Goal: Contribute content: Contribute content

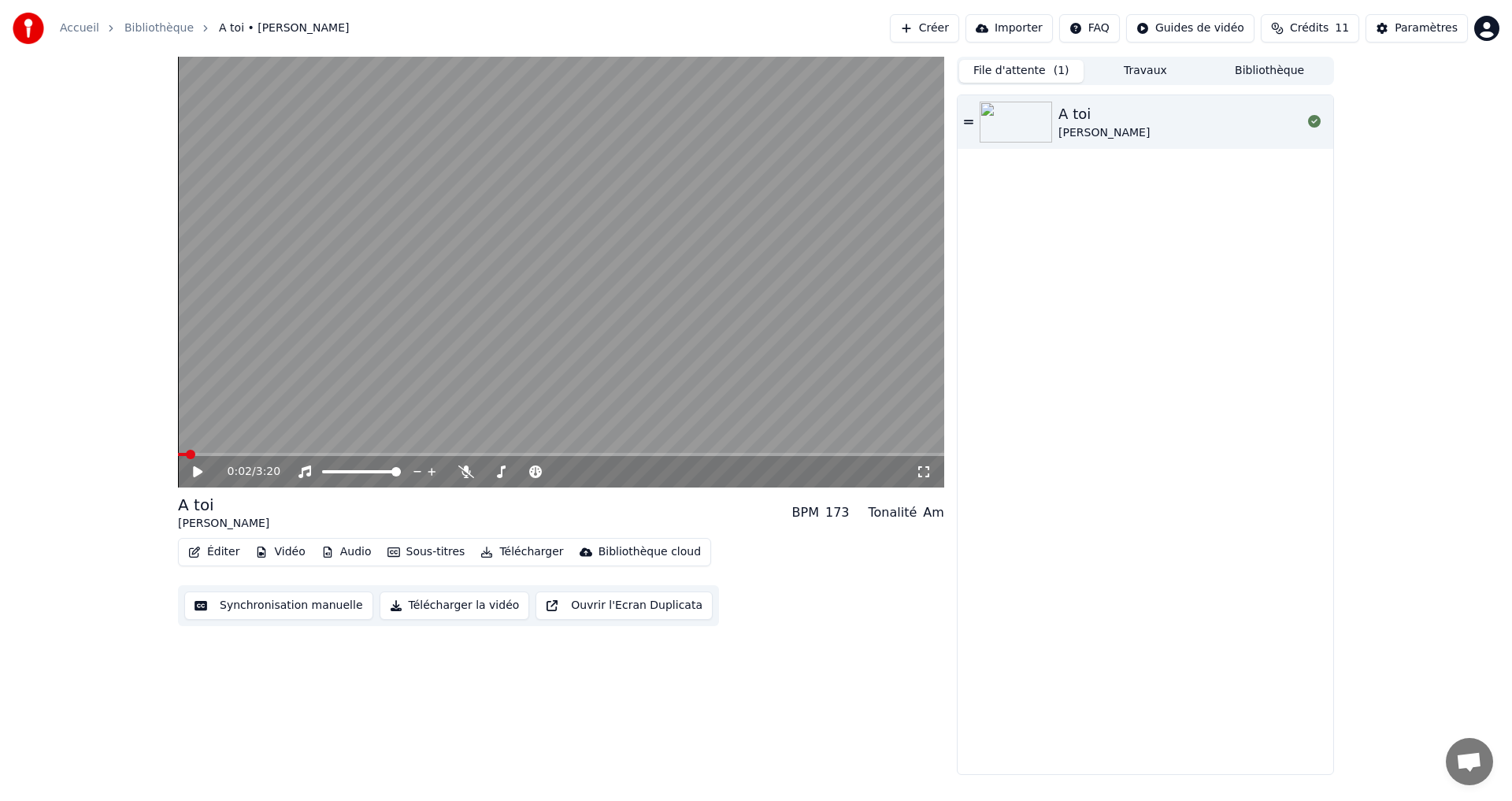
click at [215, 553] on button "Éditer" at bounding box center [214, 552] width 64 height 22
click at [1234, 390] on div "A toi [PERSON_NAME]" at bounding box center [1146, 435] width 376 height 679
click at [200, 468] on icon at bounding box center [209, 471] width 37 height 12
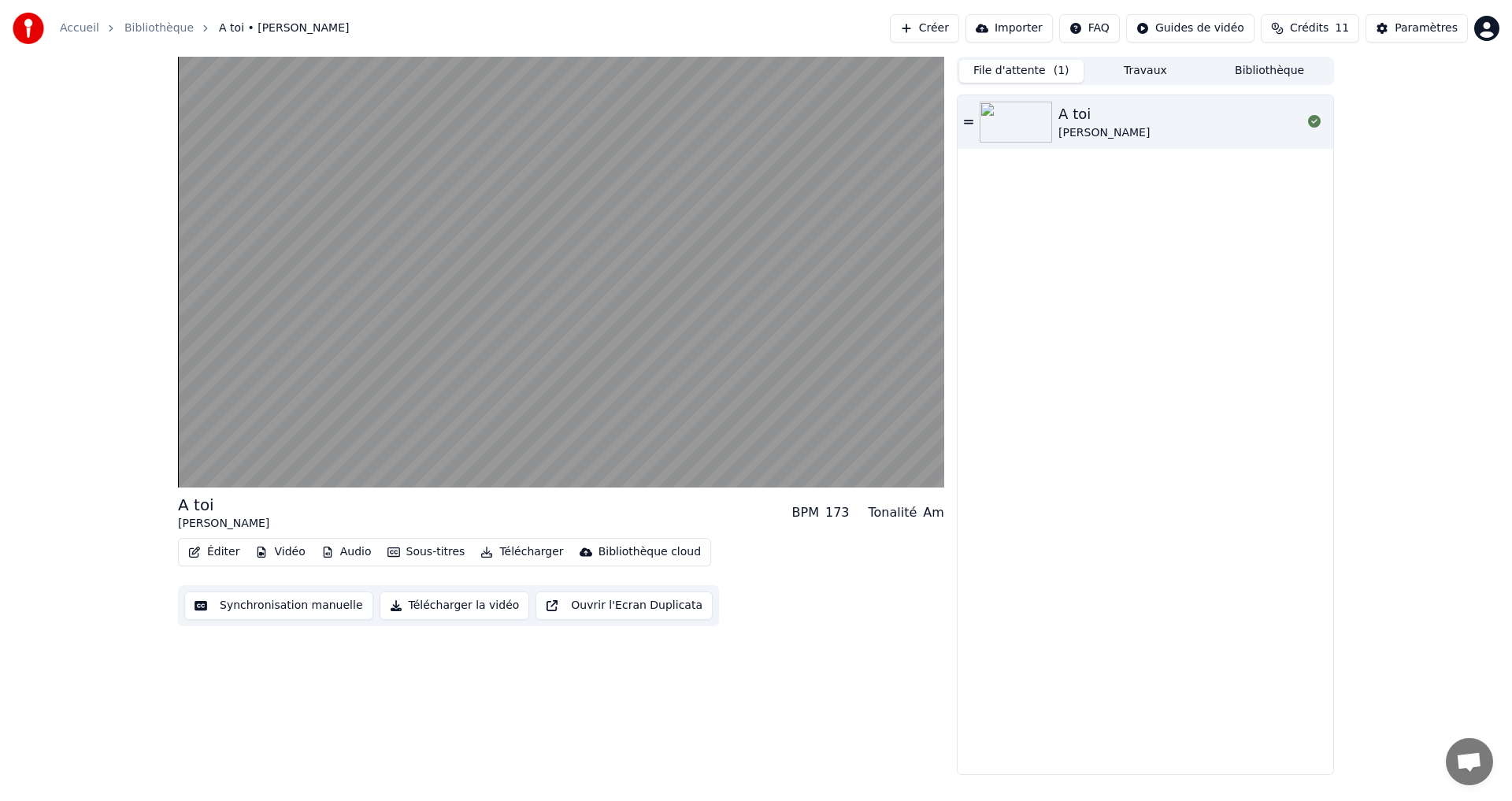
click at [720, 333] on video at bounding box center [561, 272] width 766 height 431
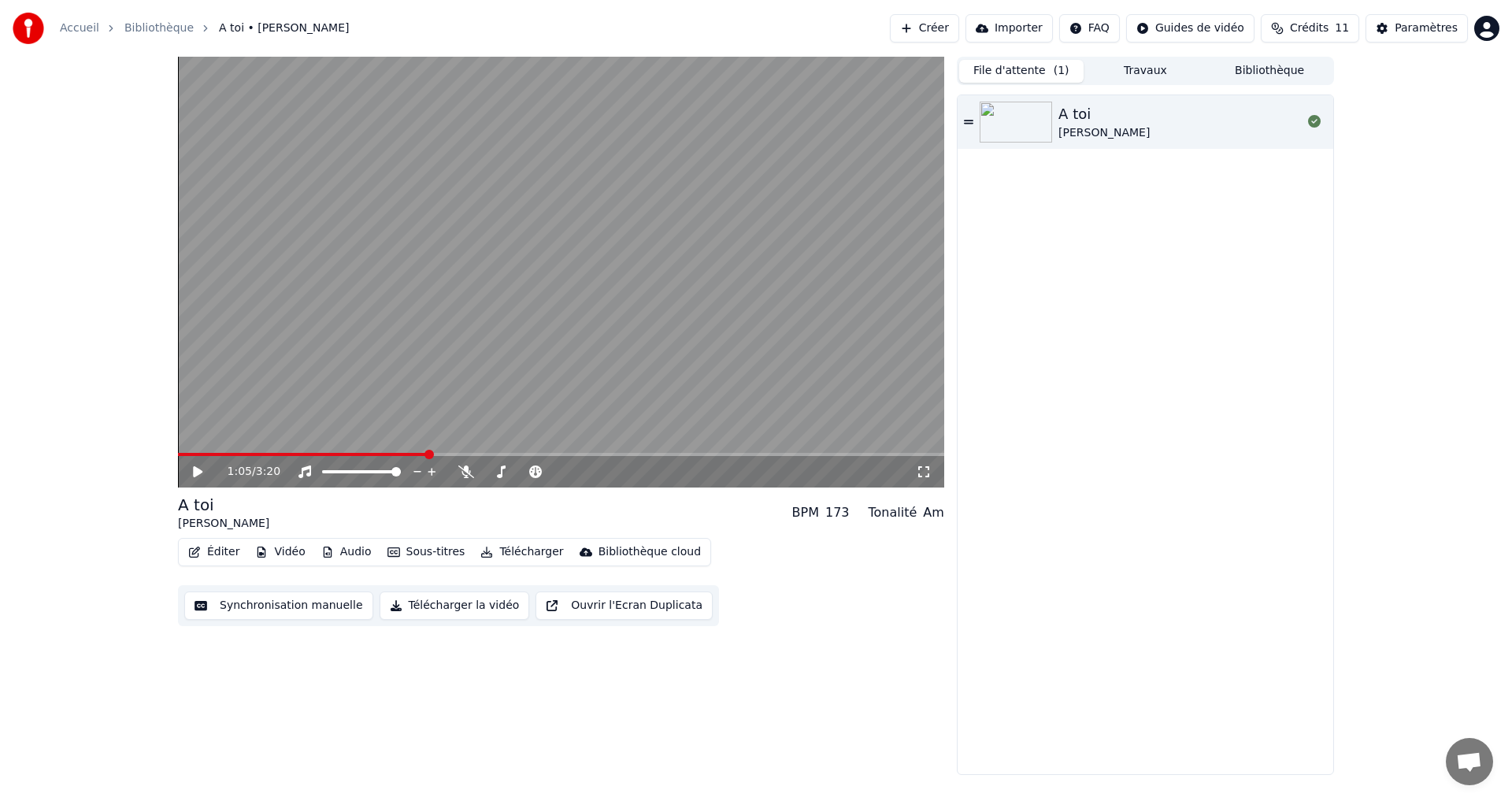
click at [567, 380] on video at bounding box center [561, 272] width 766 height 431
click at [714, 296] on video at bounding box center [561, 272] width 766 height 431
click at [1418, 36] on div "Paramètres" at bounding box center [1426, 28] width 63 height 16
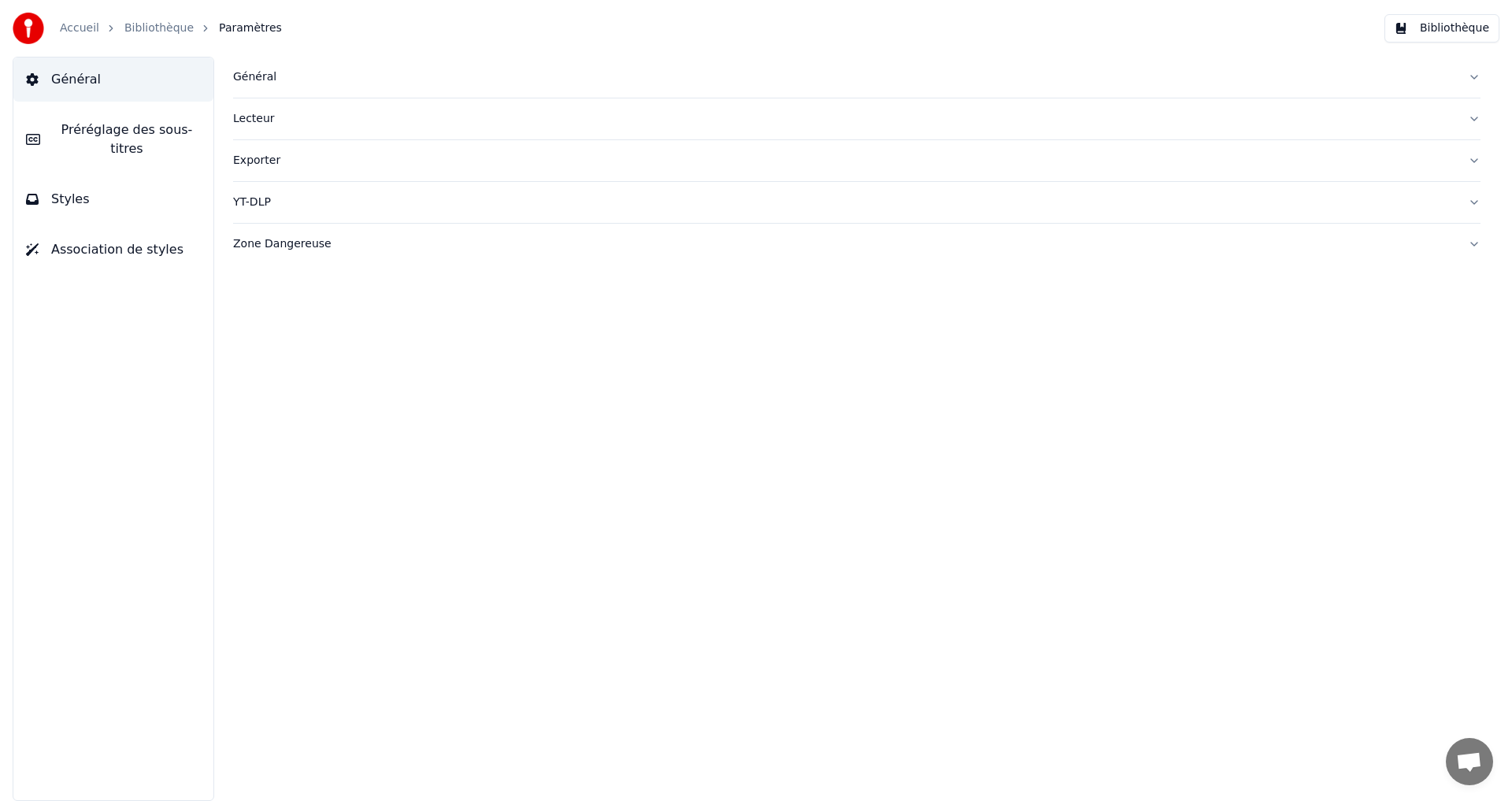
click at [122, 83] on button "Général" at bounding box center [113, 79] width 200 height 44
click at [1419, 29] on button "Bibliothèque" at bounding box center [1442, 28] width 115 height 28
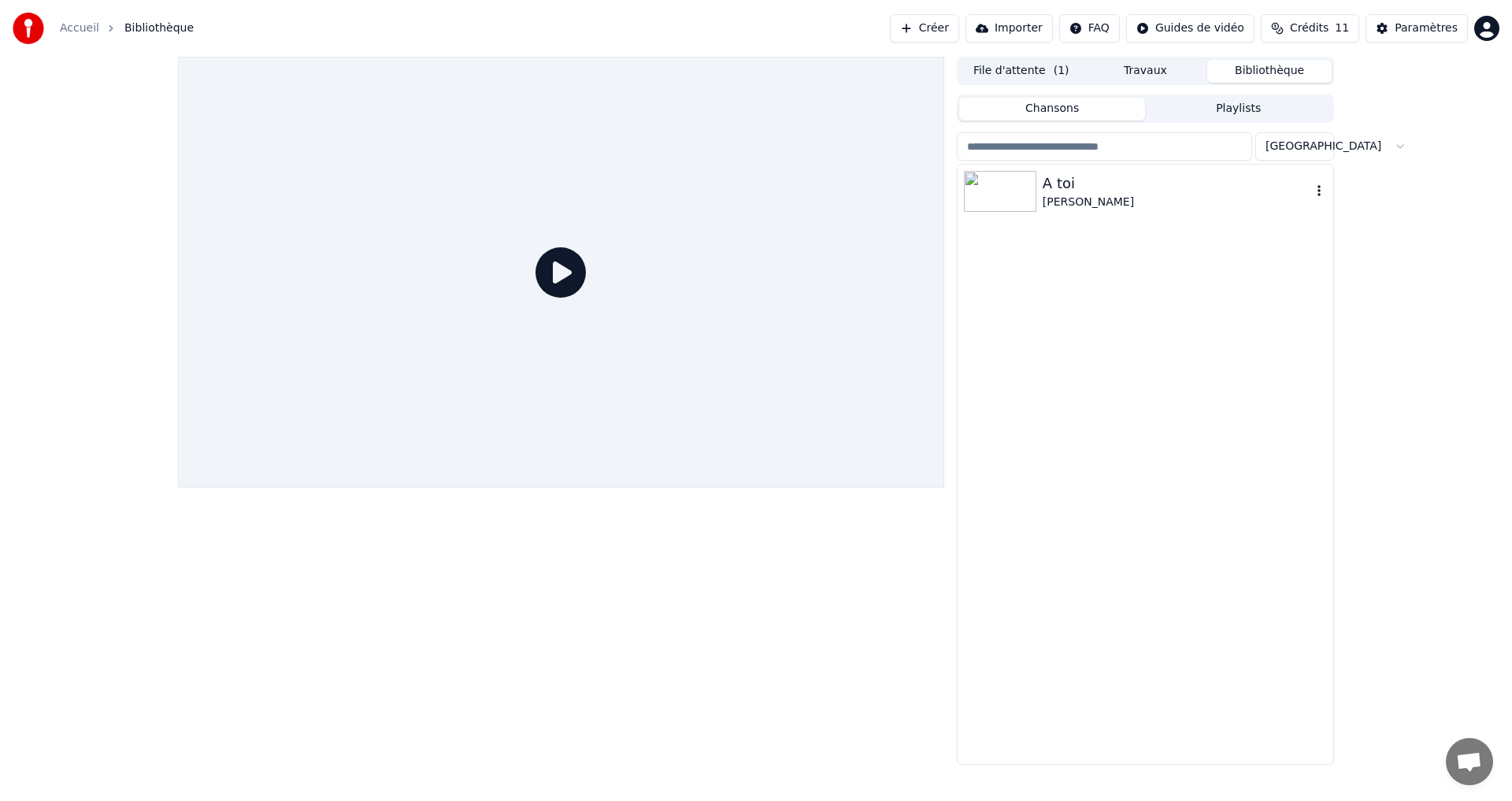
click at [1126, 173] on div "A toi" at bounding box center [1177, 184] width 268 height 22
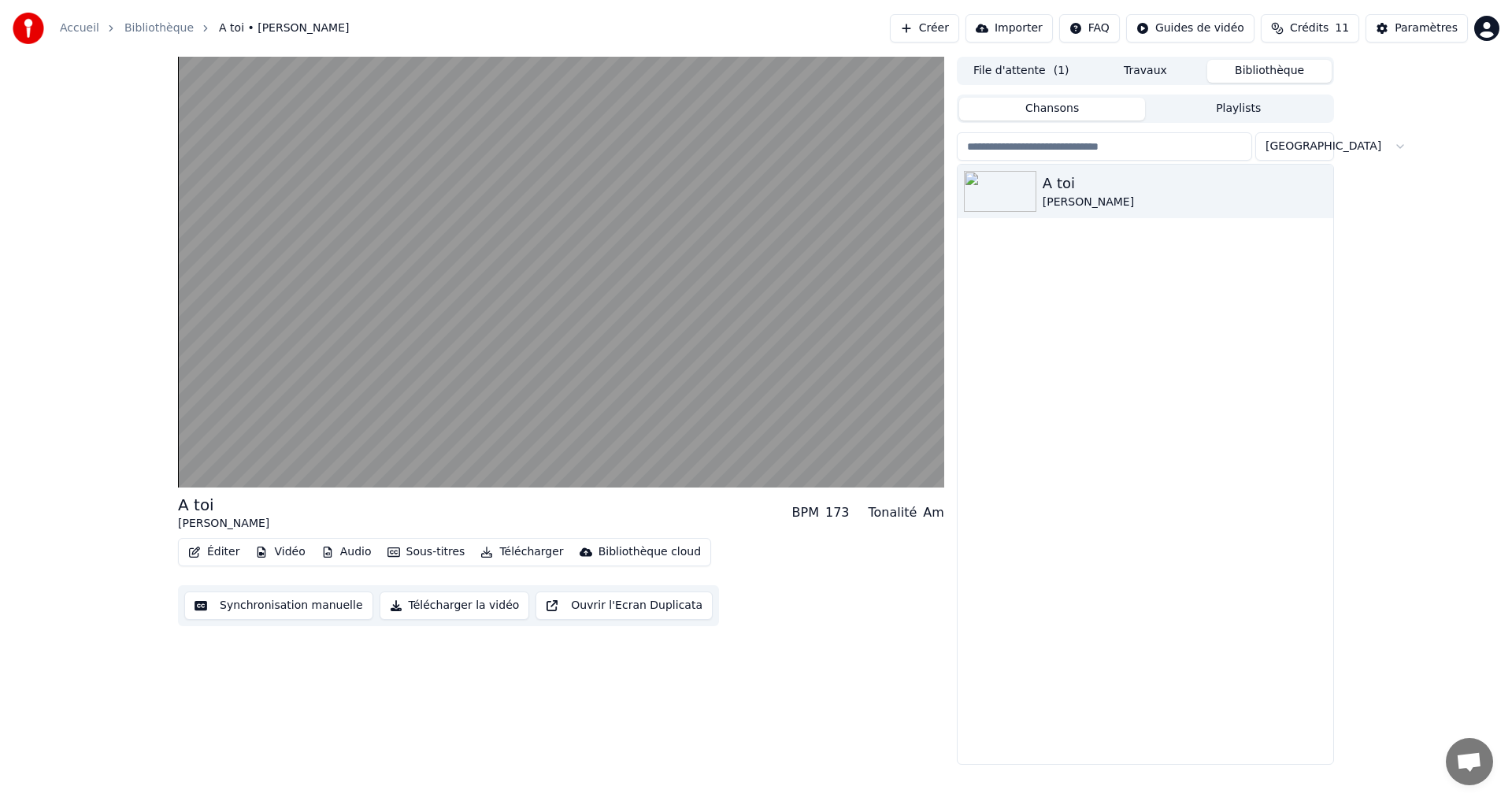
click at [218, 551] on button "Éditer" at bounding box center [214, 552] width 64 height 22
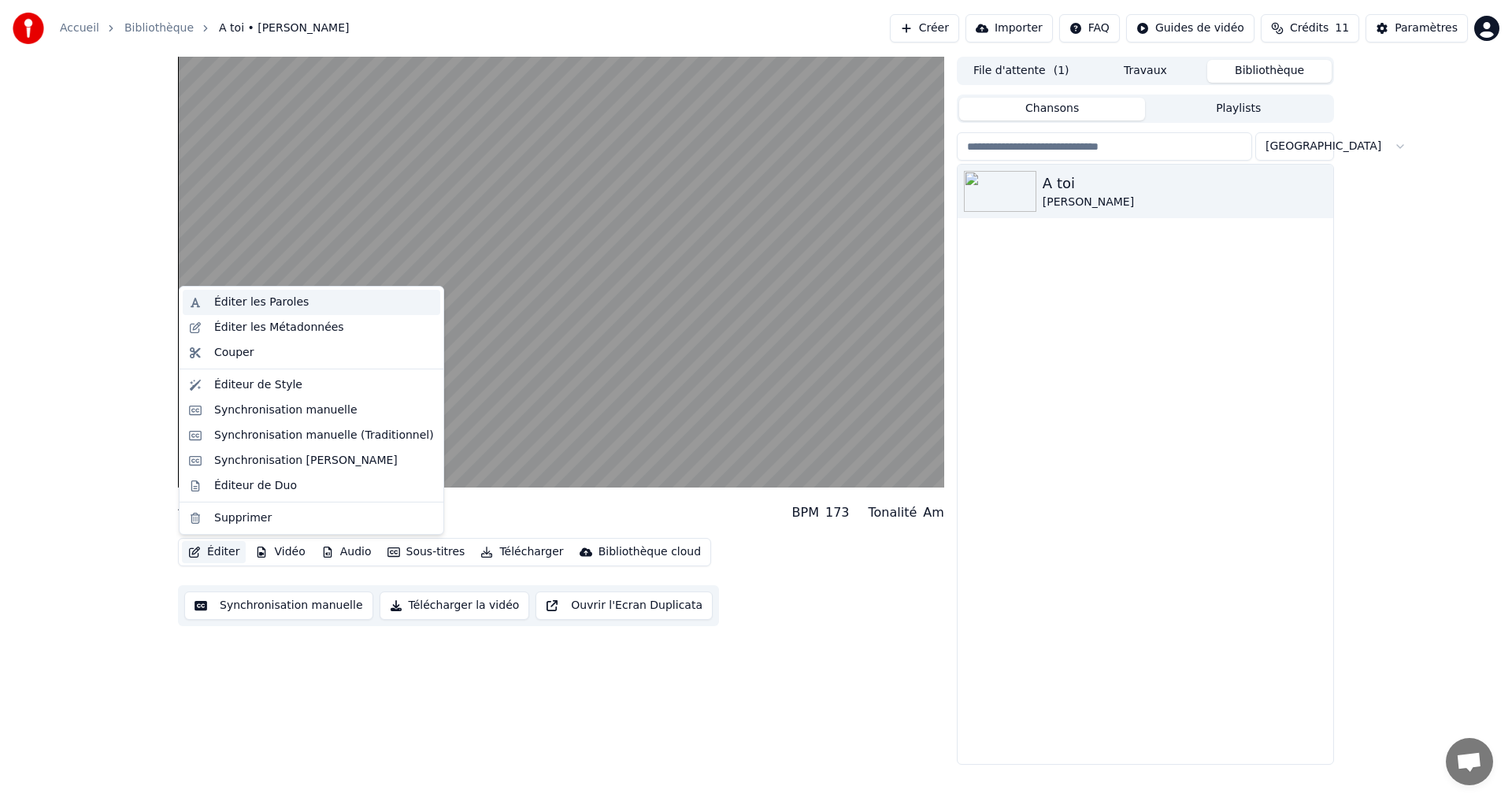
click at [288, 300] on div "Éditer les Paroles" at bounding box center [261, 302] width 94 height 16
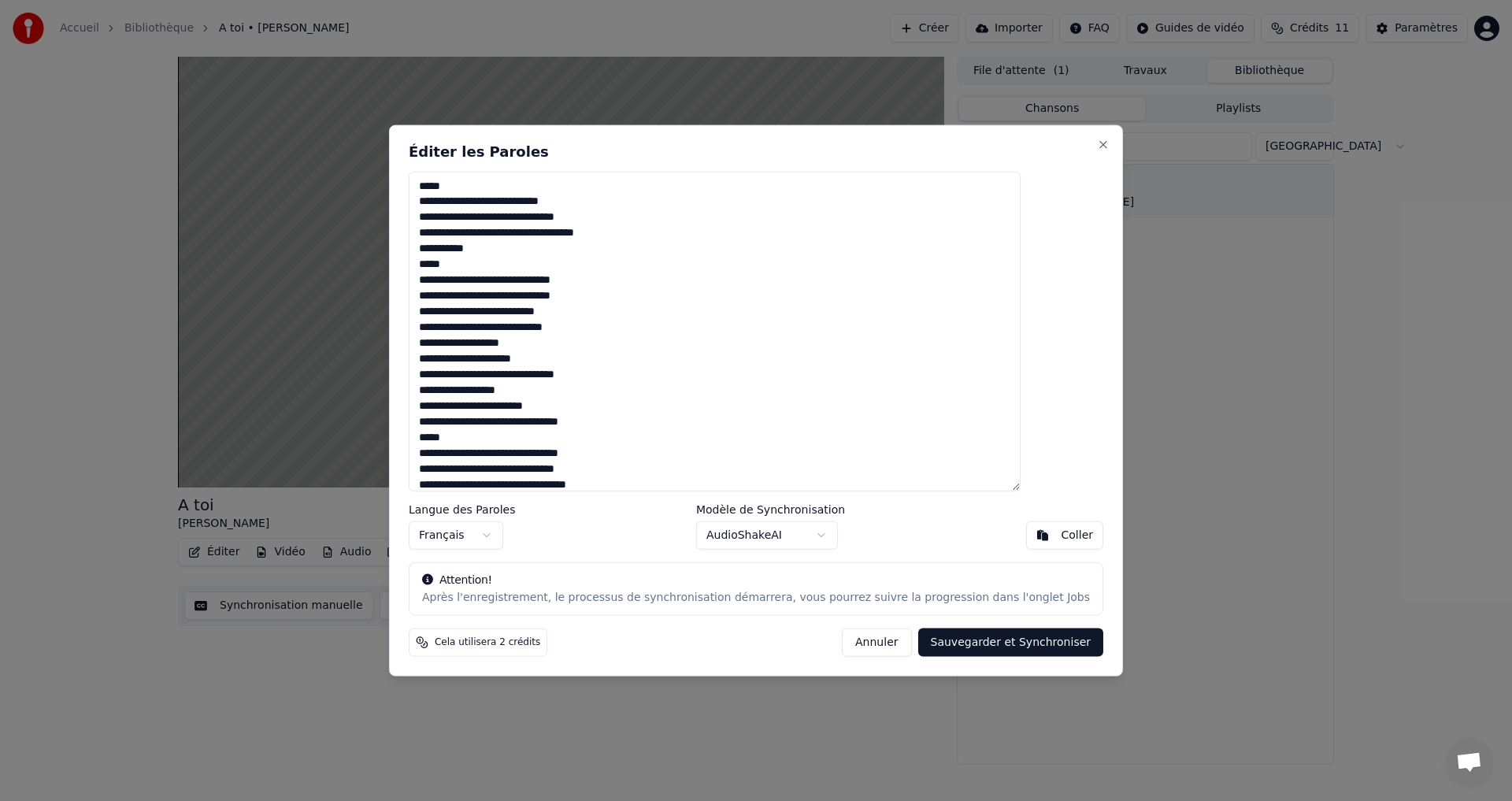
click at [867, 644] on button "Annuler" at bounding box center [877, 643] width 69 height 28
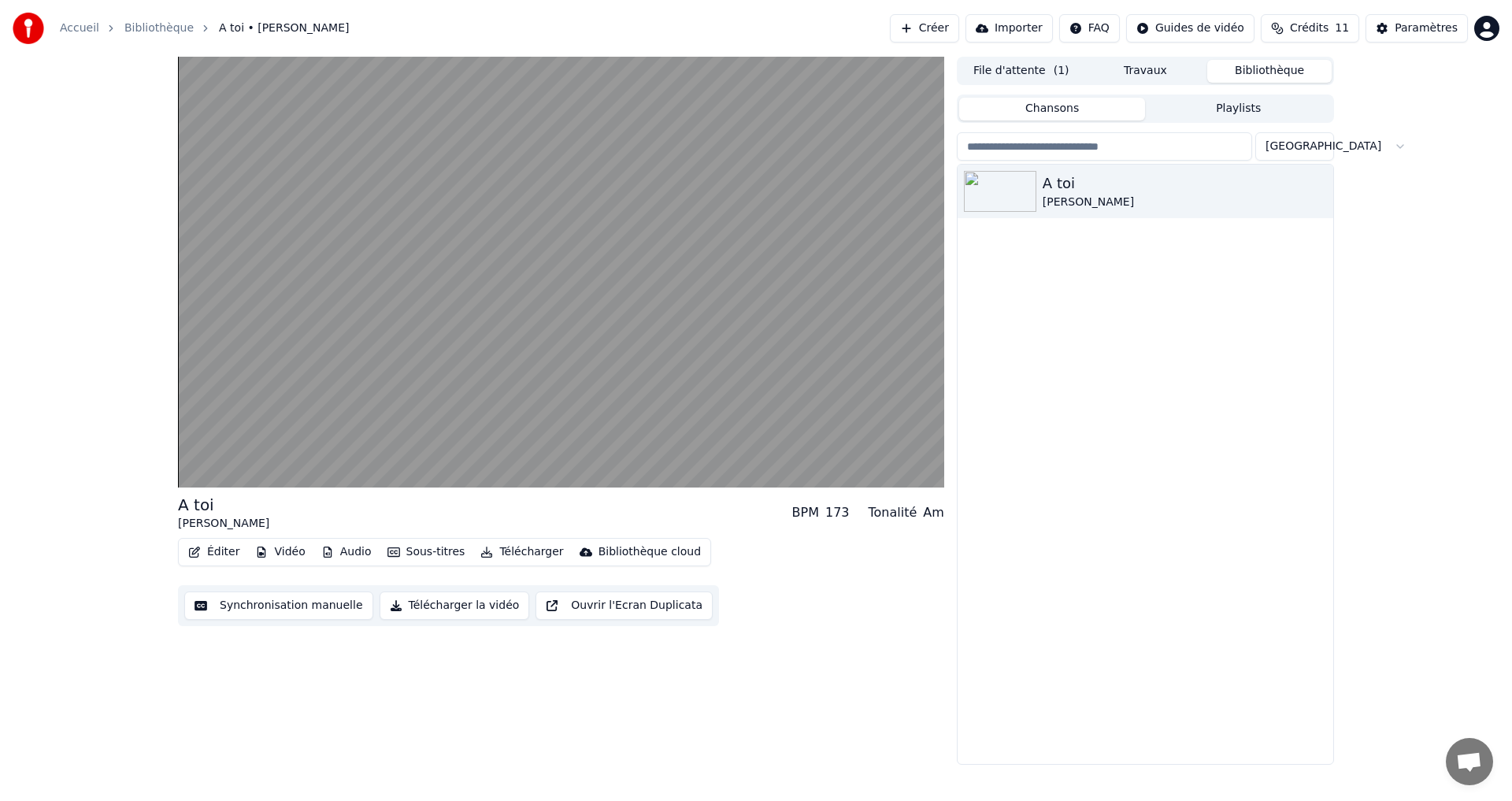
click at [206, 551] on button "Éditer" at bounding box center [214, 552] width 64 height 22
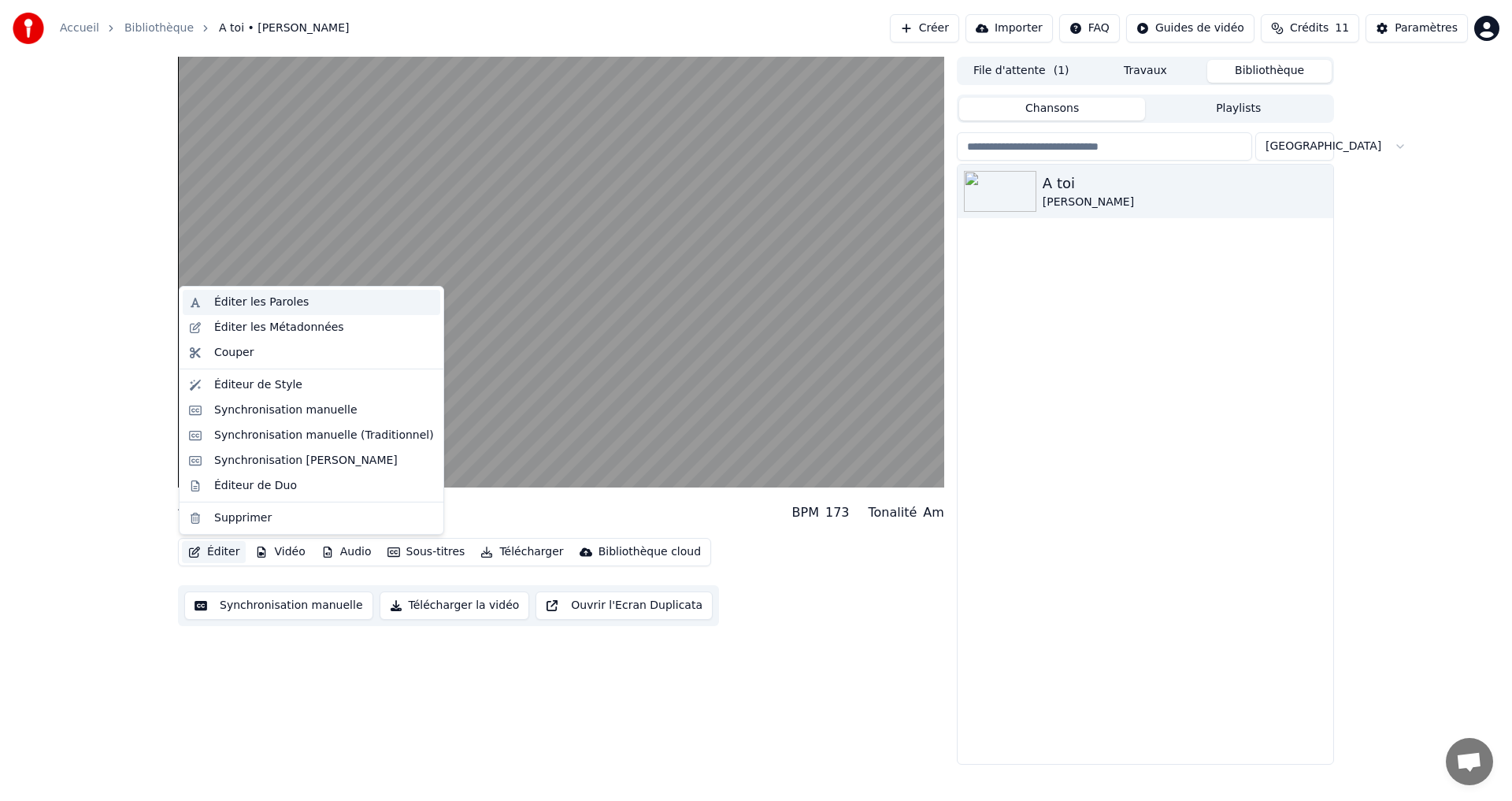
click at [280, 306] on div "Éditer les Paroles" at bounding box center [261, 302] width 94 height 16
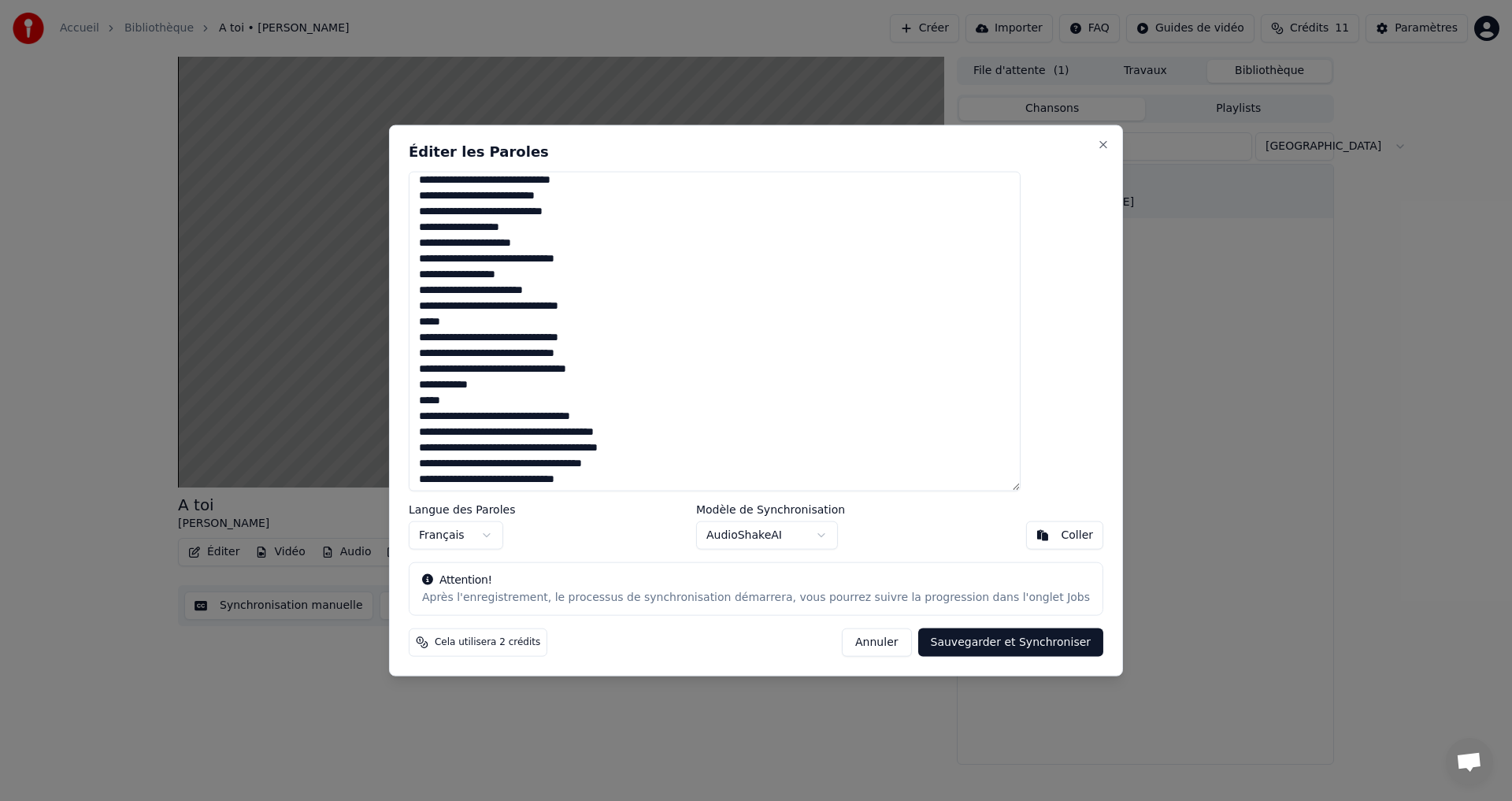
scroll to position [158, 0]
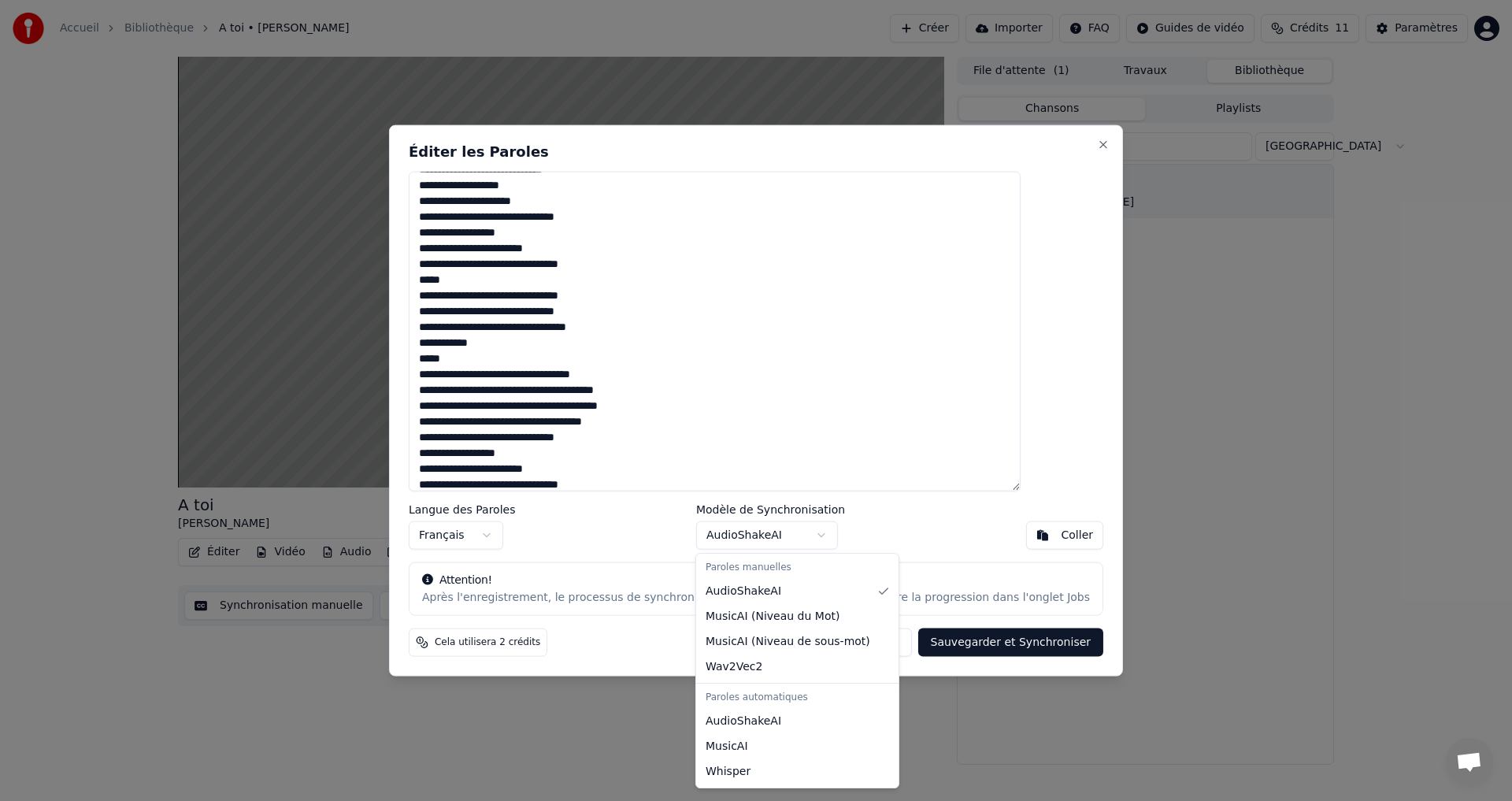
click at [794, 534] on body "Accueil Bibliothèque A toi • [PERSON_NAME] Créer Importer FAQ Guides de vidéo C…" at bounding box center [756, 400] width 1512 height 801
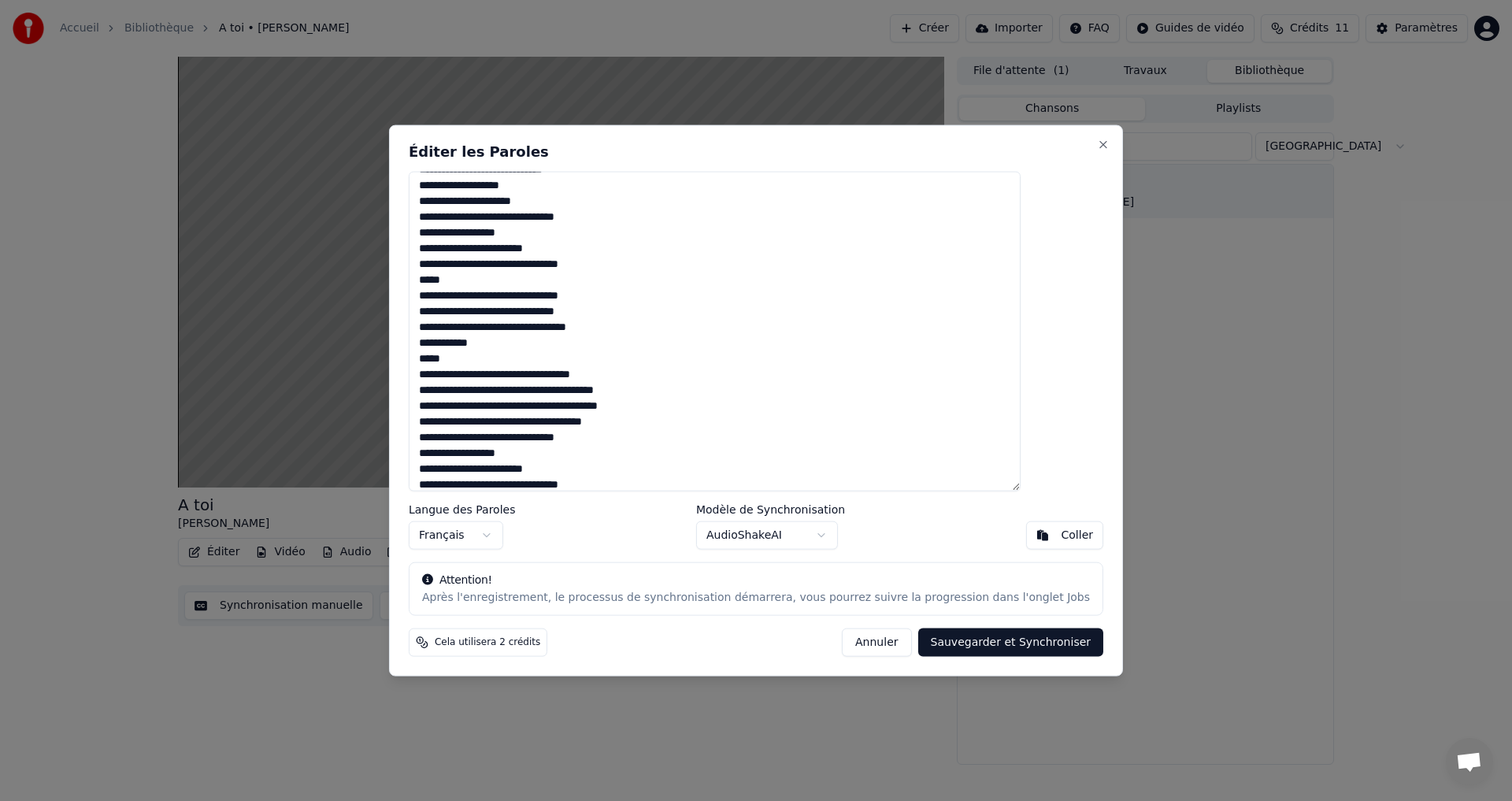
click at [818, 534] on body "Accueil Bibliothèque A toi • [PERSON_NAME] Créer Importer FAQ Guides de vidéo C…" at bounding box center [756, 400] width 1512 height 801
click at [1097, 140] on button "Close" at bounding box center [1103, 143] width 12 height 12
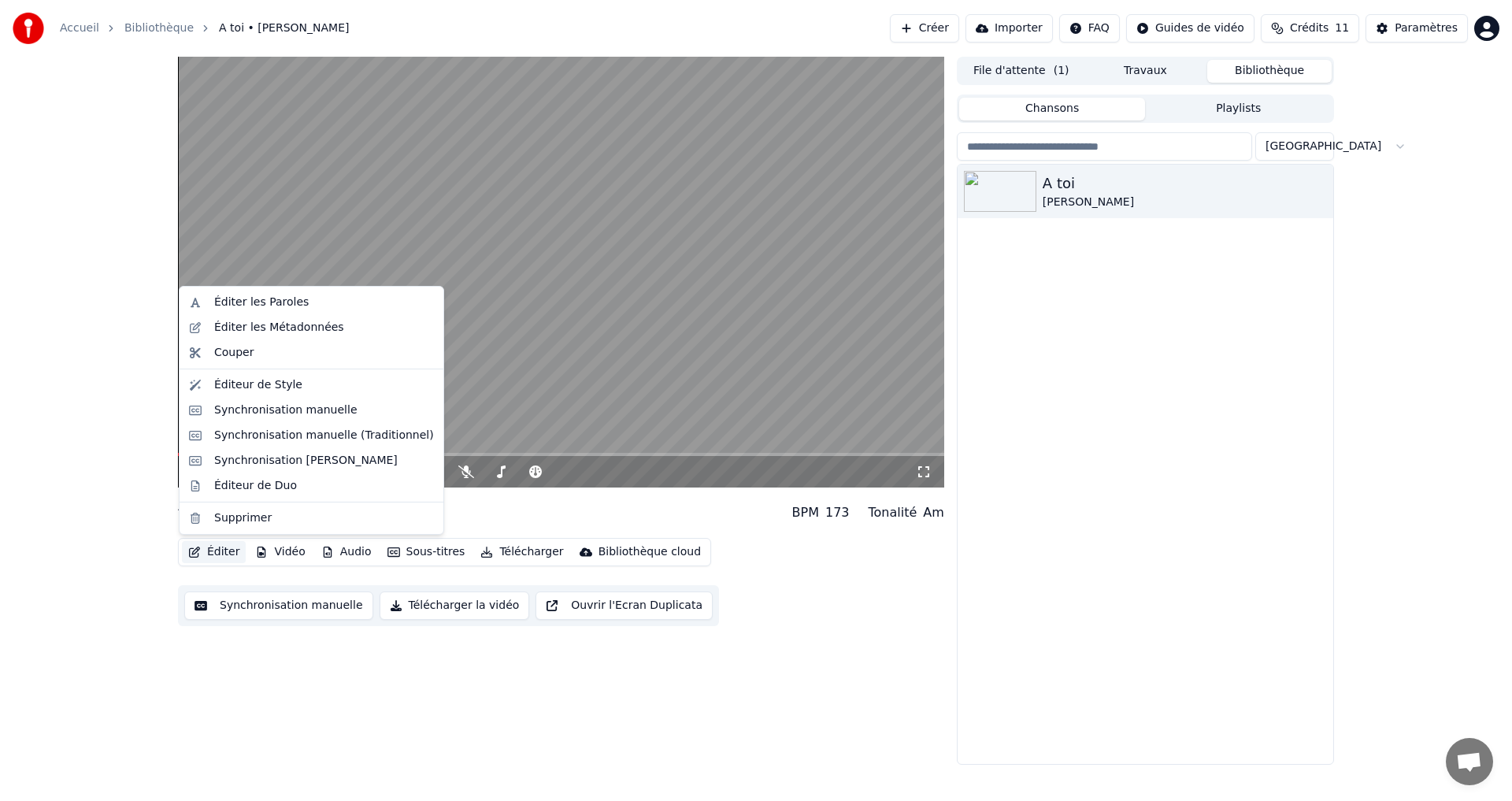
click at [207, 553] on button "Éditer" at bounding box center [214, 552] width 64 height 22
click at [310, 295] on div "Éditer les Paroles" at bounding box center [323, 302] width 220 height 16
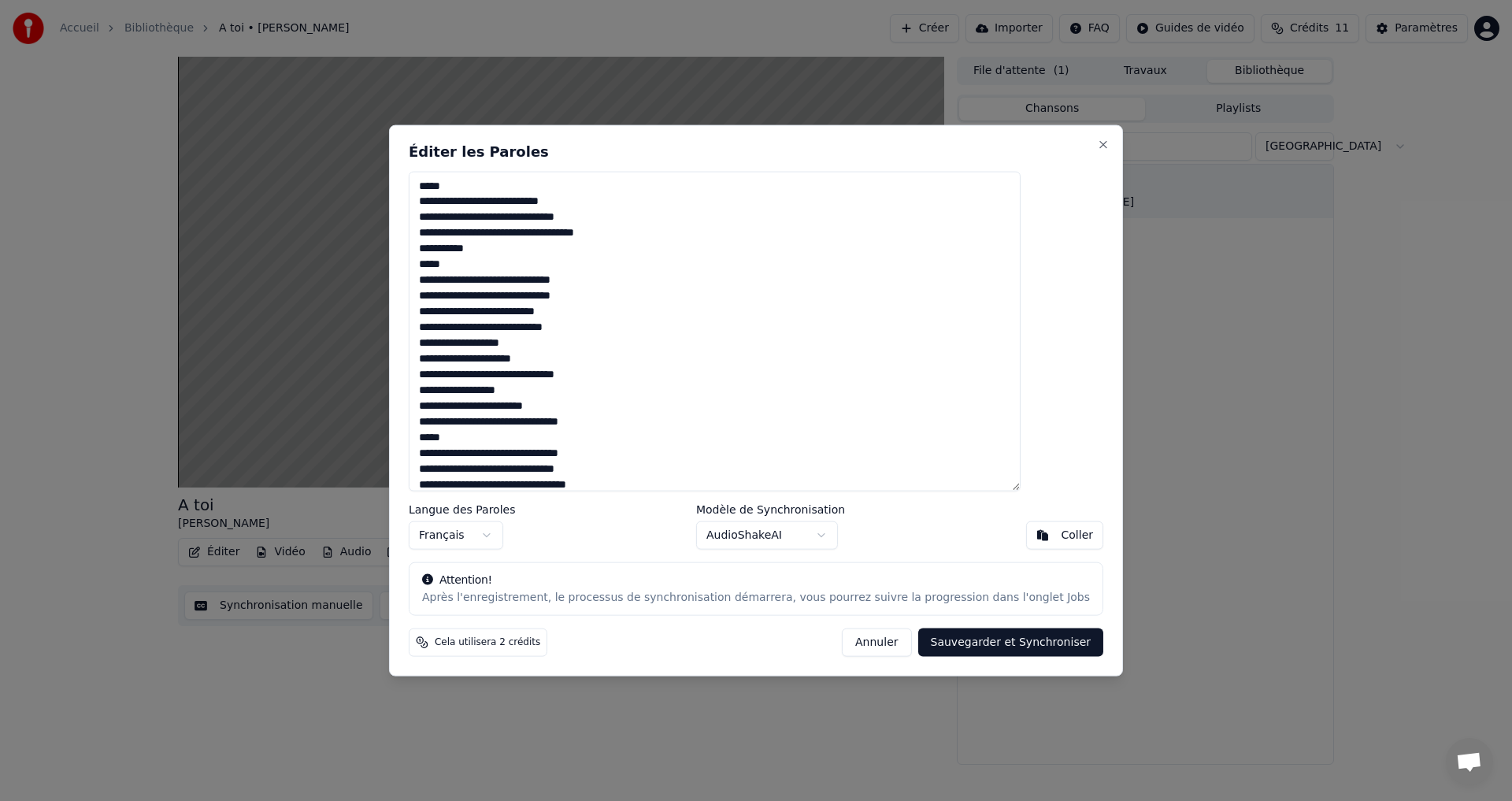
click at [850, 636] on button "Annuler" at bounding box center [877, 643] width 69 height 28
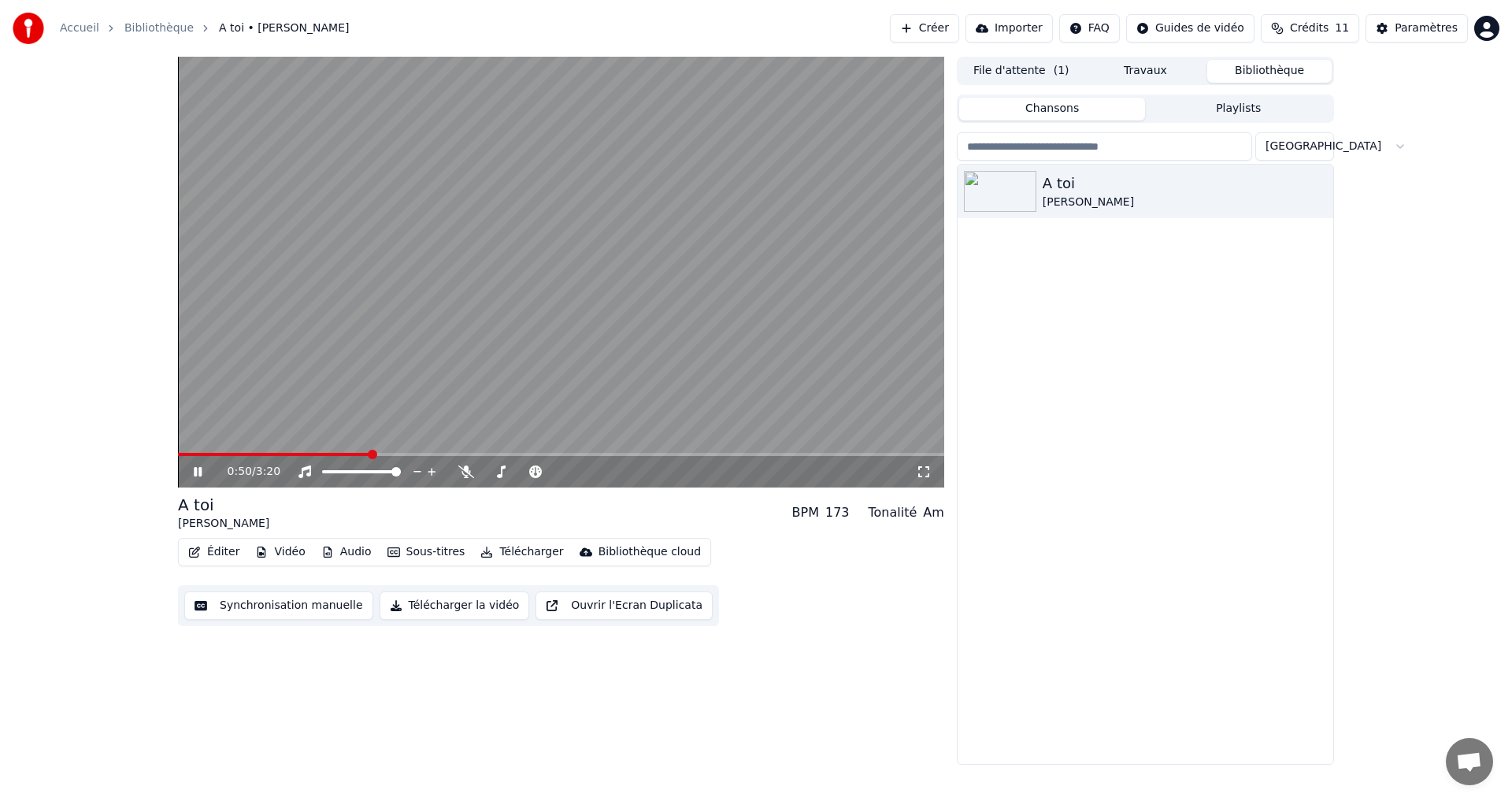
click at [656, 407] on video at bounding box center [561, 272] width 766 height 431
click at [1318, 188] on icon "button" at bounding box center [1319, 190] width 16 height 12
click at [939, 31] on button "Créer" at bounding box center [924, 28] width 69 height 28
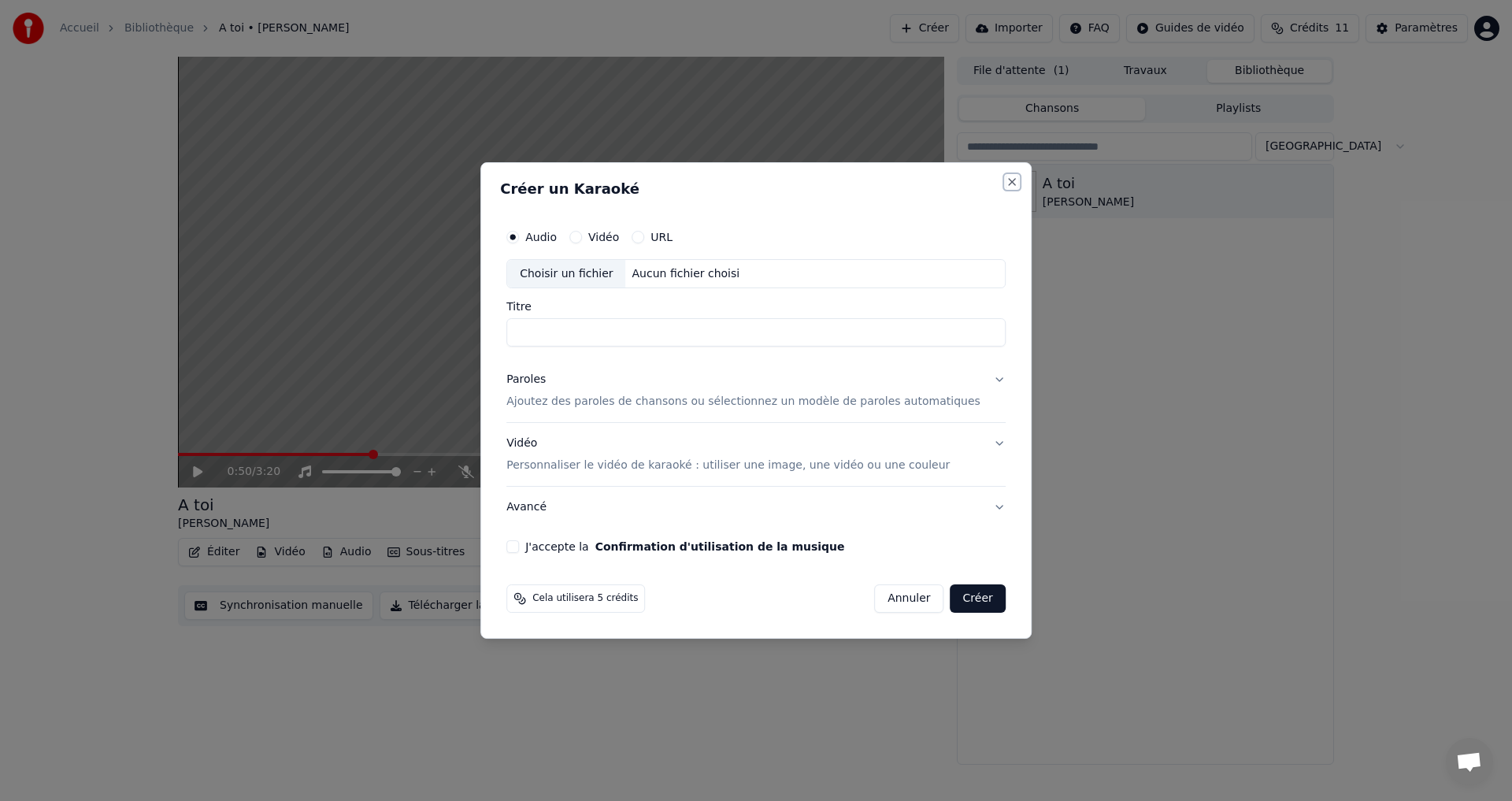
click at [1006, 183] on button "Close" at bounding box center [1011, 181] width 12 height 12
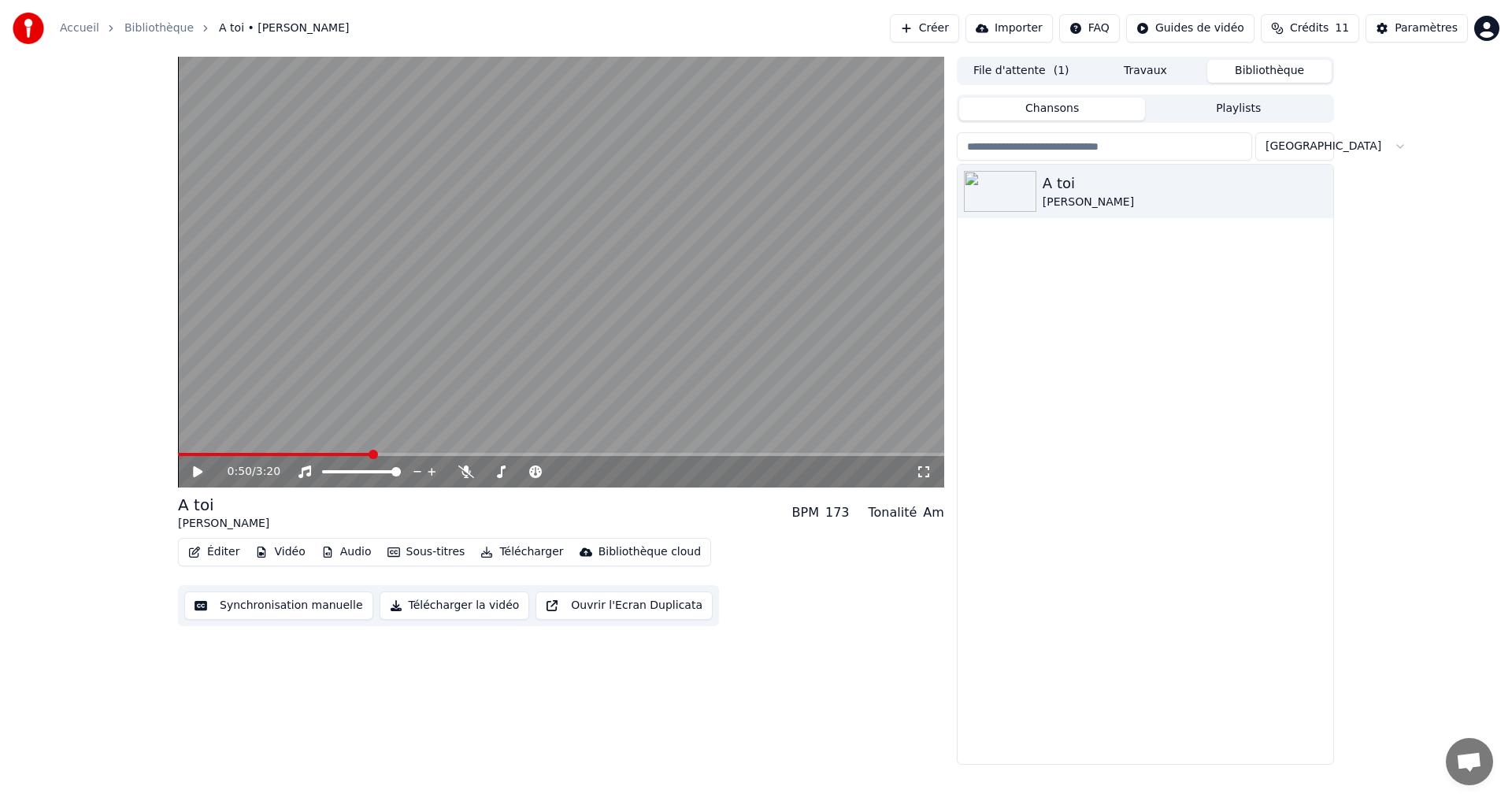
click at [231, 551] on button "Éditer" at bounding box center [214, 552] width 64 height 22
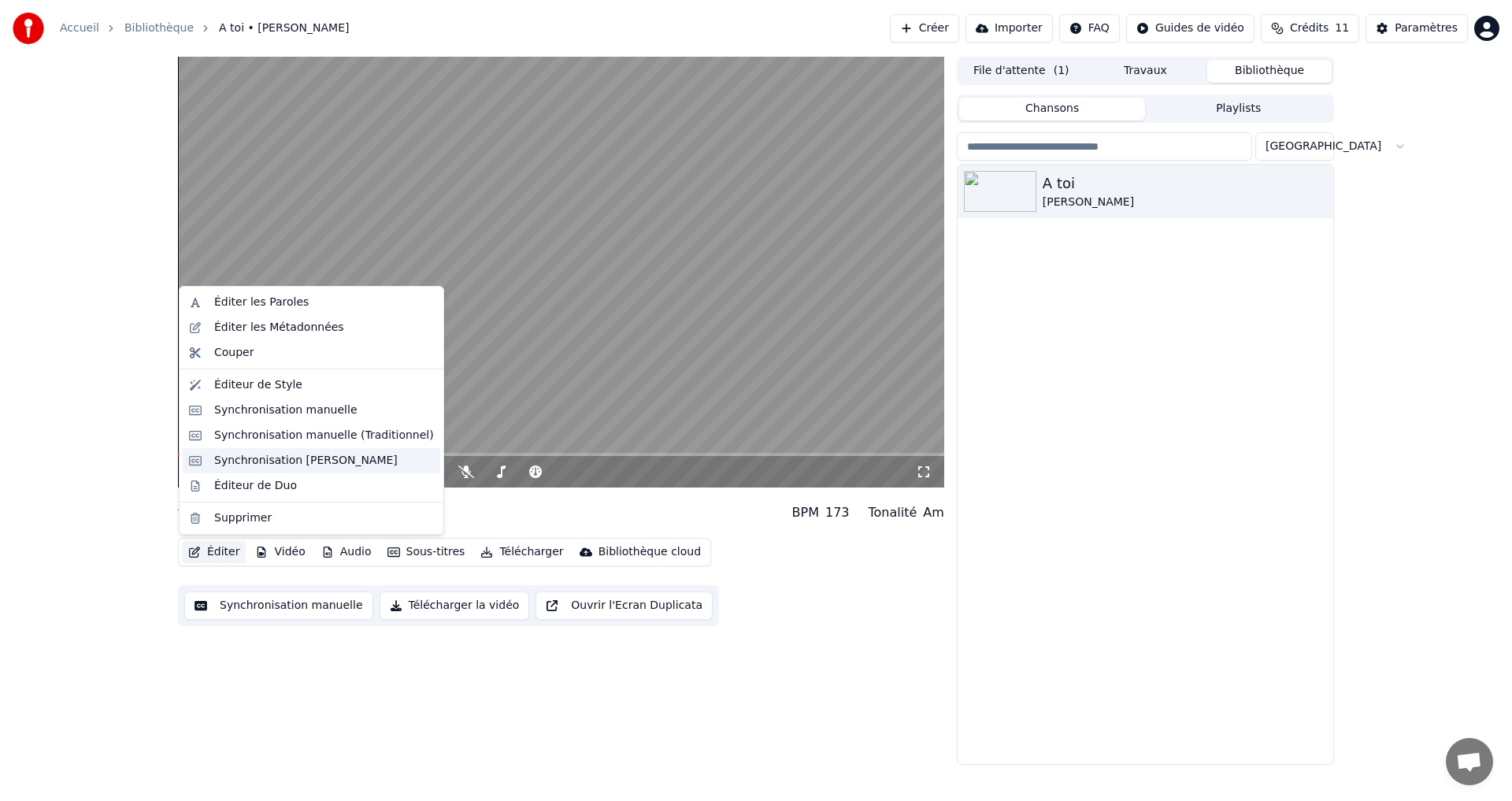
click at [290, 466] on div "Synchronisation [PERSON_NAME]" at bounding box center [306, 461] width 183 height 16
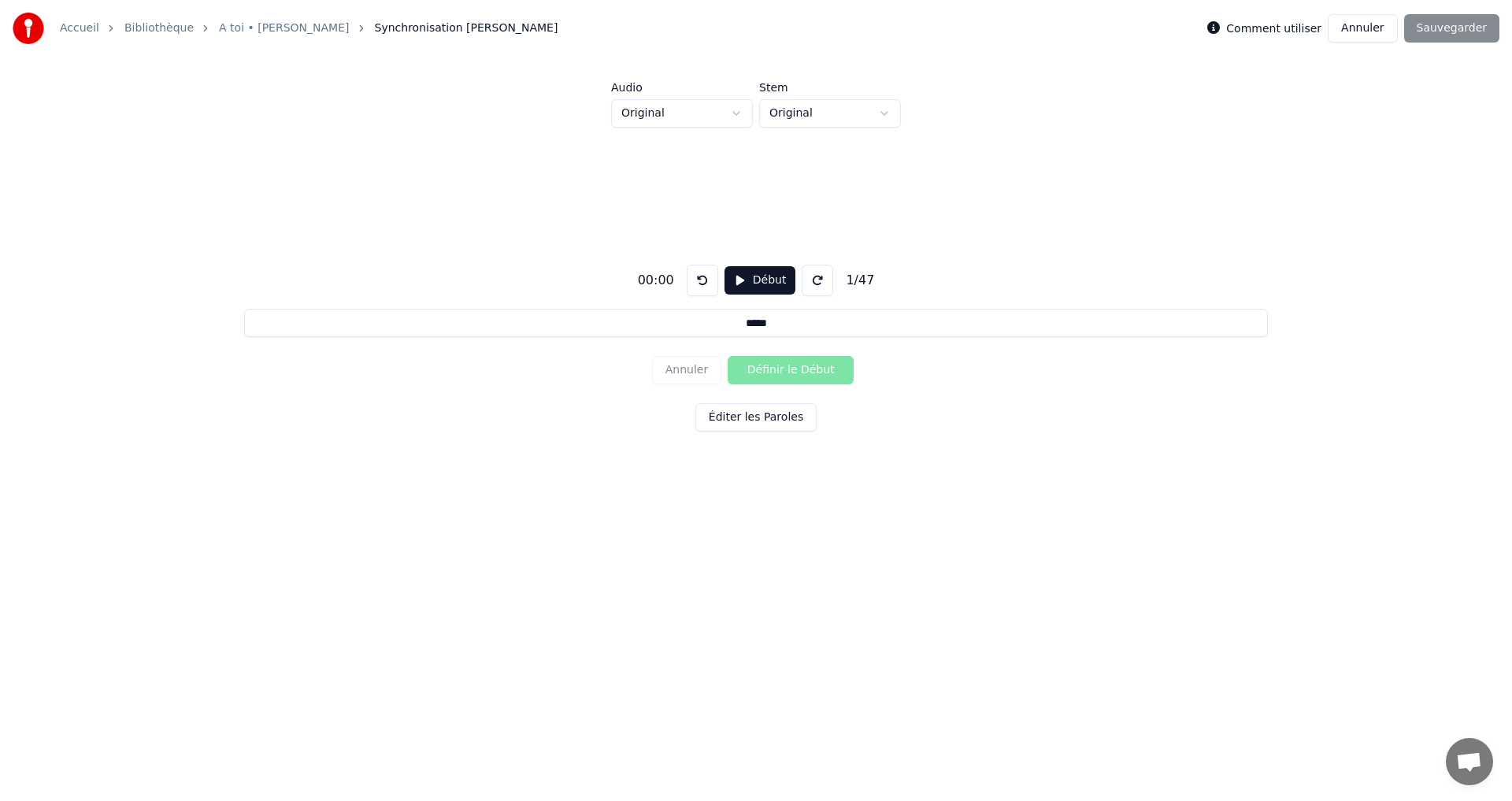
click at [777, 283] on button "Début" at bounding box center [760, 280] width 72 height 28
click at [773, 323] on input "*****" at bounding box center [755, 322] width 1023 height 28
click at [867, 344] on div "00:12 Pause 1 / 47 ***** Annuler Définir le Début Éditer les Paroles" at bounding box center [756, 345] width 1462 height 435
click at [814, 287] on button at bounding box center [818, 280] width 32 height 32
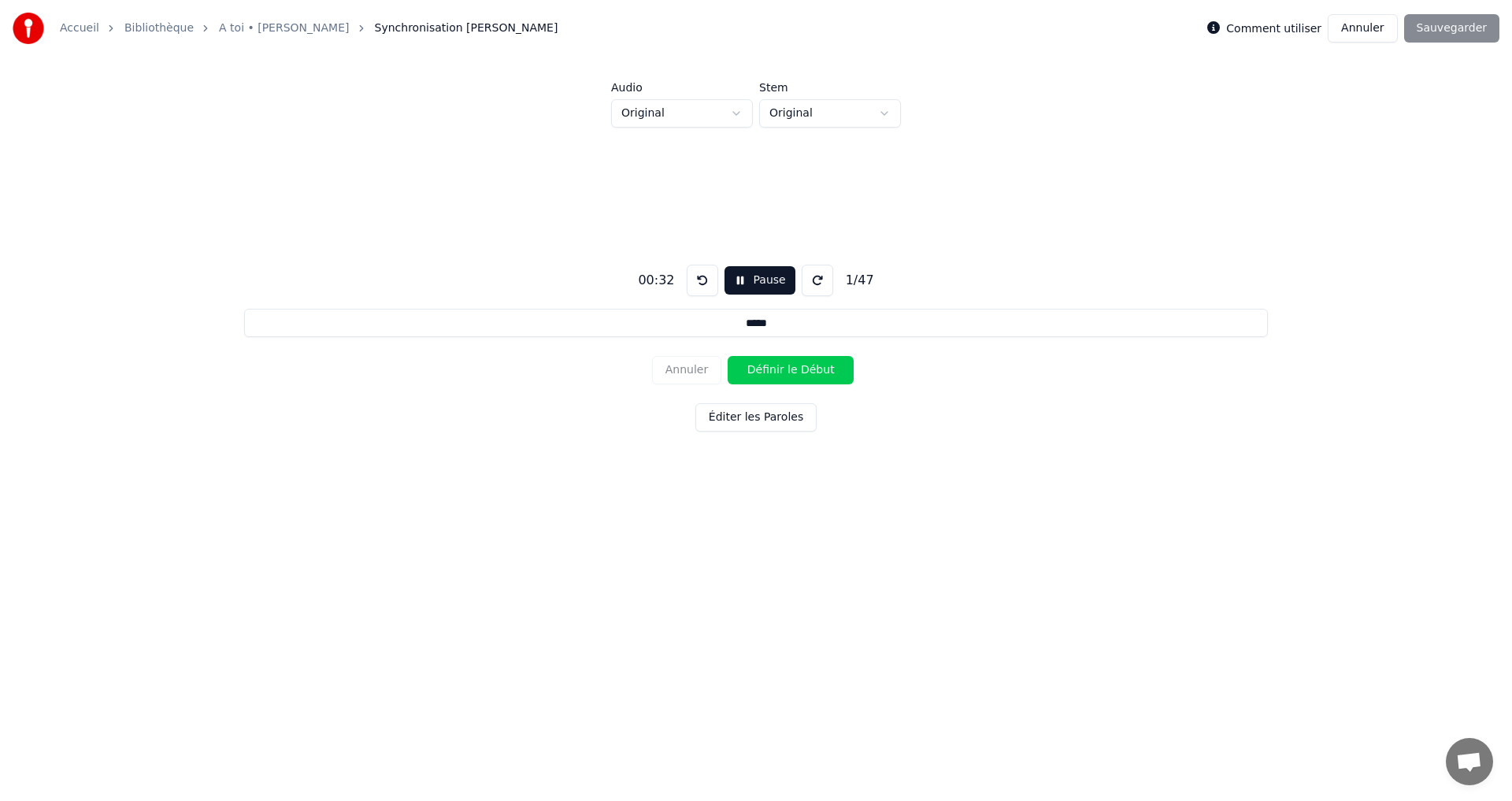
click at [683, 282] on div "00:32 Pause 1 / 47" at bounding box center [755, 280] width 248 height 32
click at [687, 282] on button at bounding box center [703, 280] width 32 height 32
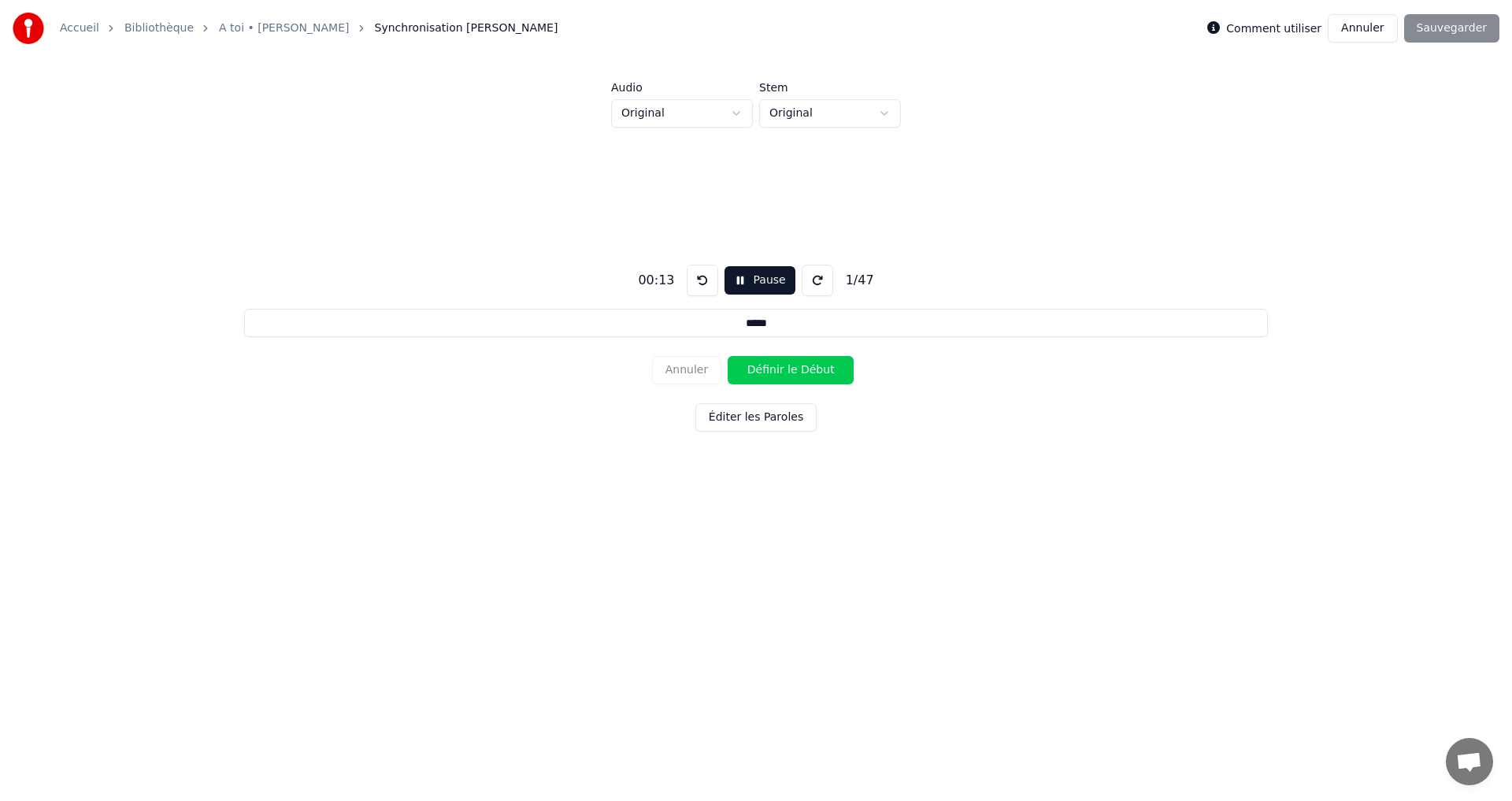
click at [687, 282] on button at bounding box center [703, 280] width 32 height 32
click at [716, 107] on html "Accueil Bibliothèque A toi • [PERSON_NAME] Synchronisation [PERSON_NAME] Commen…" at bounding box center [756, 293] width 1512 height 588
click at [824, 113] on html "Accueil Bibliothèque A toi • [PERSON_NAME] Synchronisation [PERSON_NAME] Commen…" at bounding box center [756, 293] width 1512 height 588
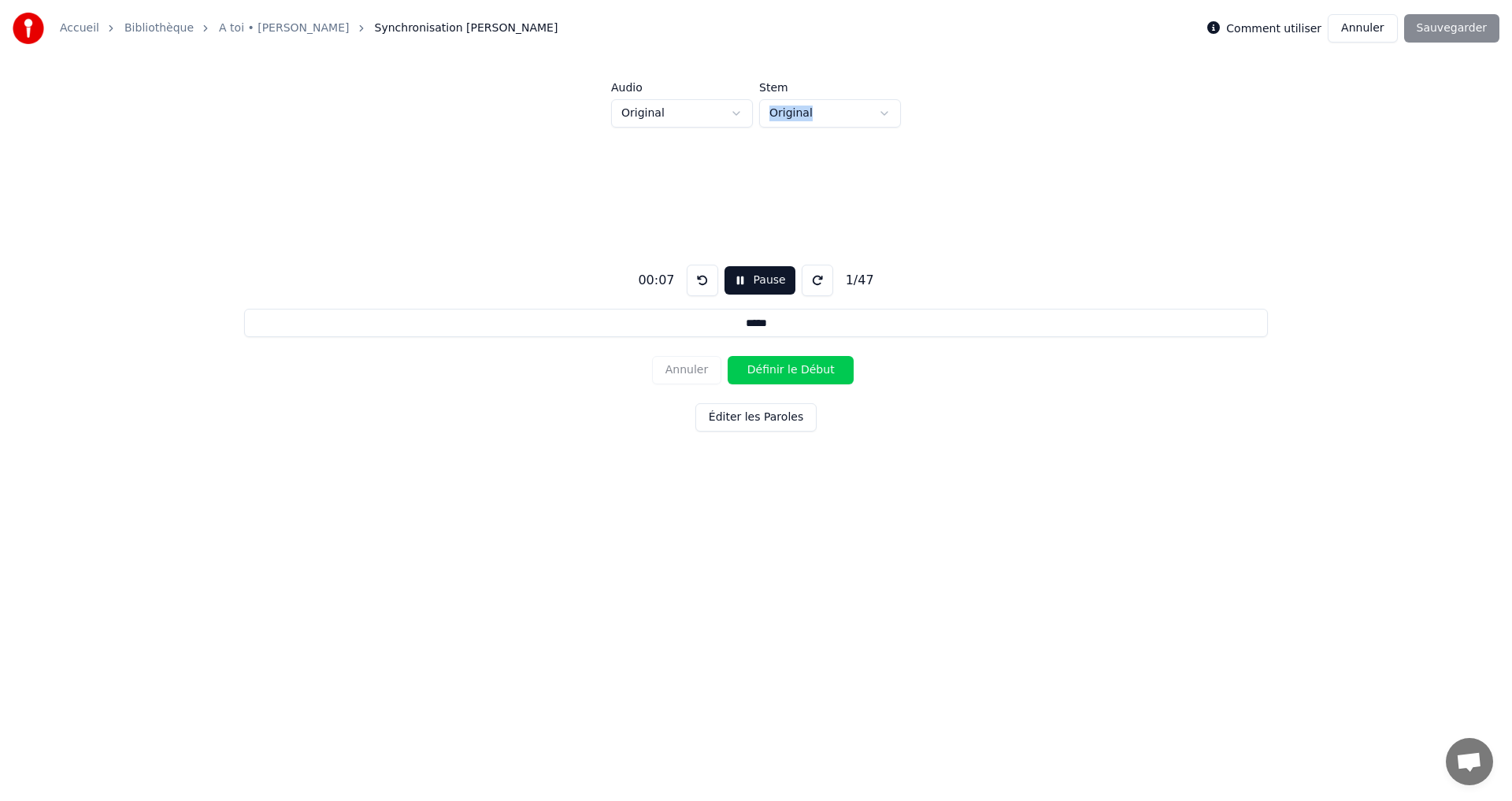
click at [824, 113] on html "Accueil Bibliothèque A toi • [PERSON_NAME] Synchronisation [PERSON_NAME] Commen…" at bounding box center [756, 293] width 1512 height 588
click at [1086, 107] on div "Audio Original Stem Original 00:08 Pause 1 / 47 ***** Annuler Définir le Début …" at bounding box center [756, 322] width 1462 height 480
click at [1407, 27] on div "Comment utiliser Annuler Sauvegarder" at bounding box center [1353, 28] width 292 height 28
click at [1391, 37] on button "Annuler" at bounding box center [1362, 28] width 69 height 28
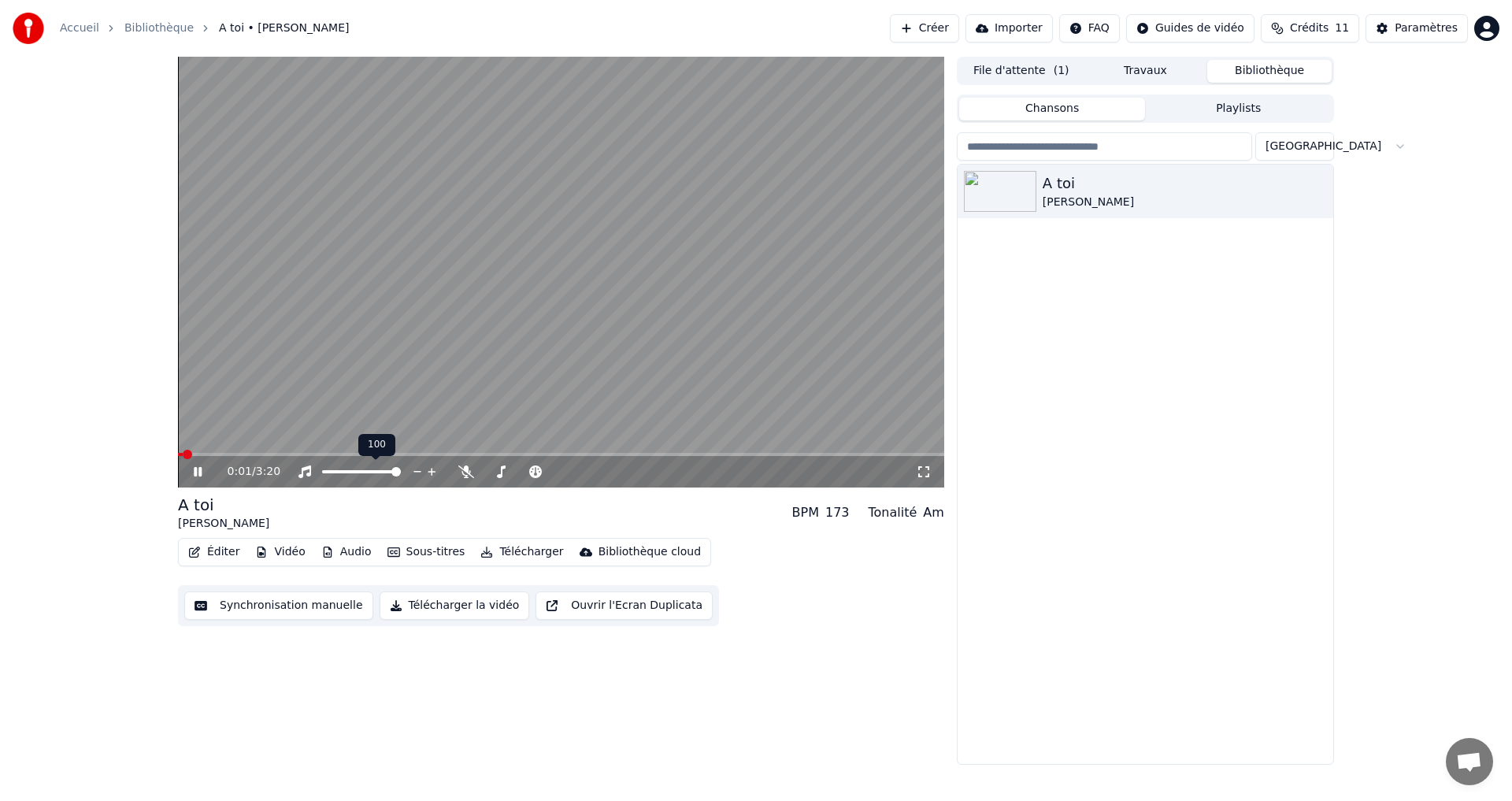
click at [467, 243] on video at bounding box center [561, 272] width 766 height 431
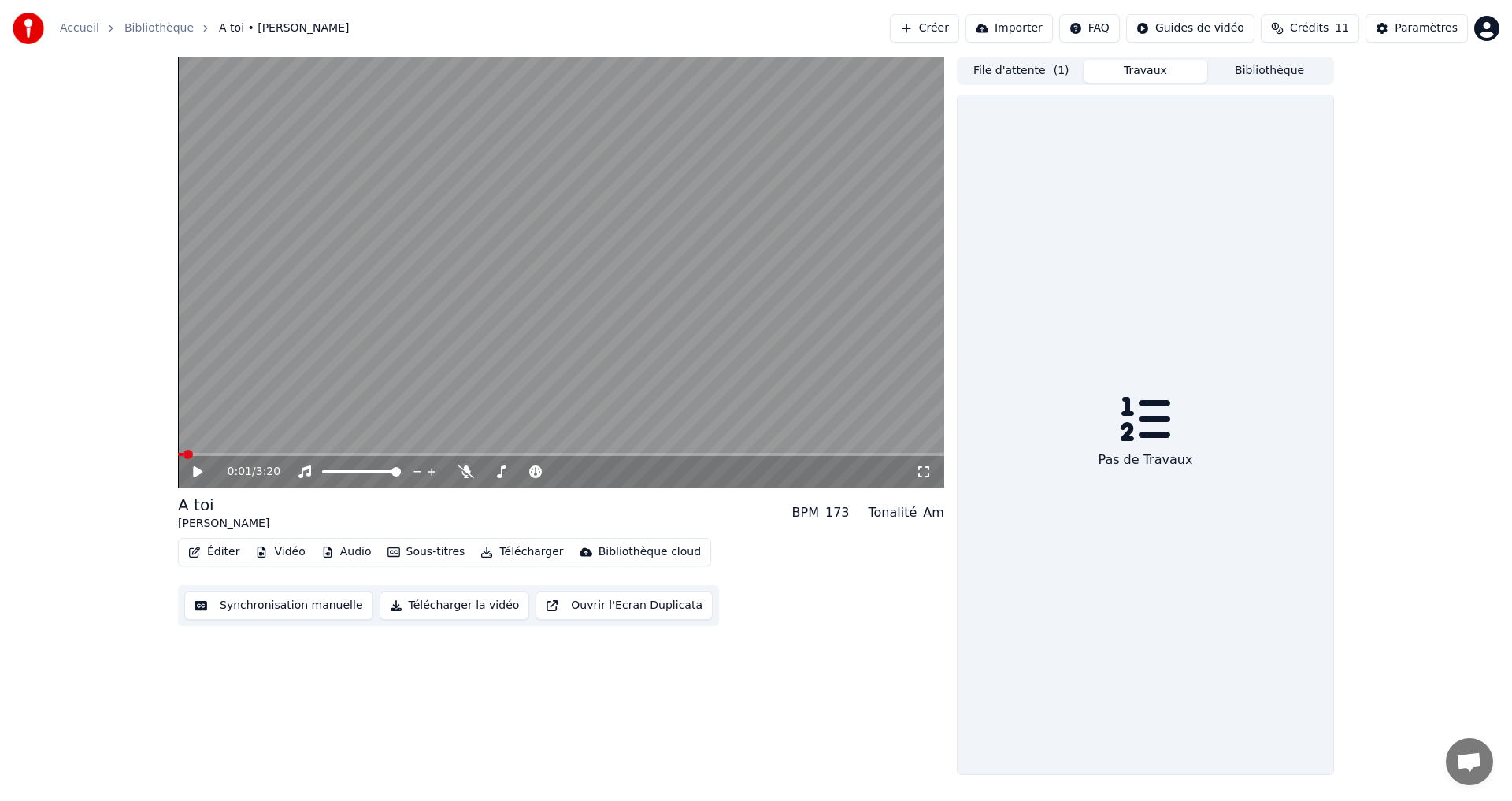
click at [1166, 75] on button "Travaux" at bounding box center [1146, 71] width 124 height 22
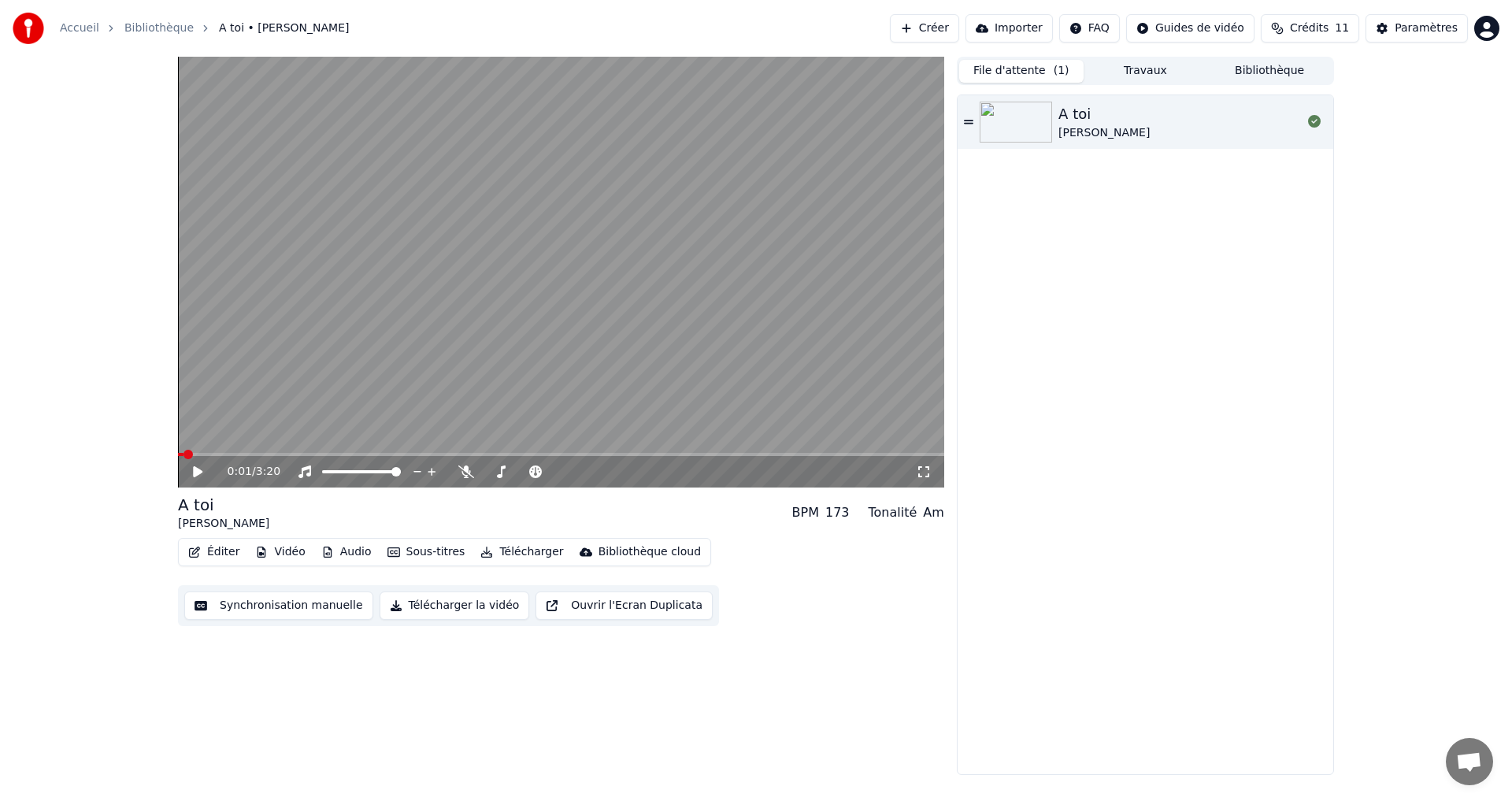
click at [1054, 67] on span "( 1 )" at bounding box center [1062, 70] width 16 height 16
click at [963, 121] on div "A toi [PERSON_NAME]" at bounding box center [1146, 122] width 376 height 53
click at [647, 241] on video at bounding box center [561, 272] width 766 height 431
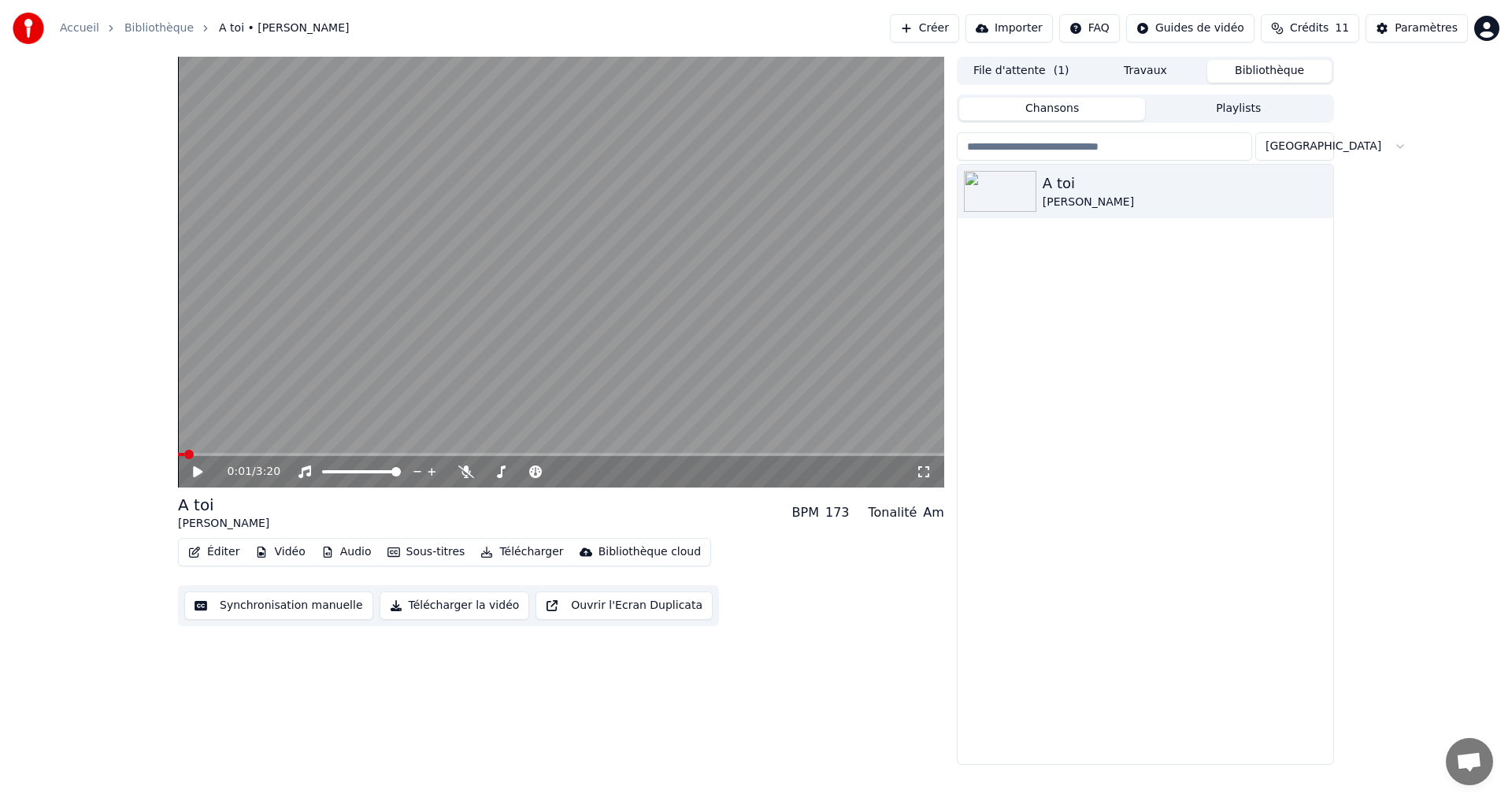
click at [1297, 67] on button "Bibliothèque" at bounding box center [1269, 71] width 124 height 22
click at [1188, 67] on button "Travaux" at bounding box center [1146, 71] width 124 height 22
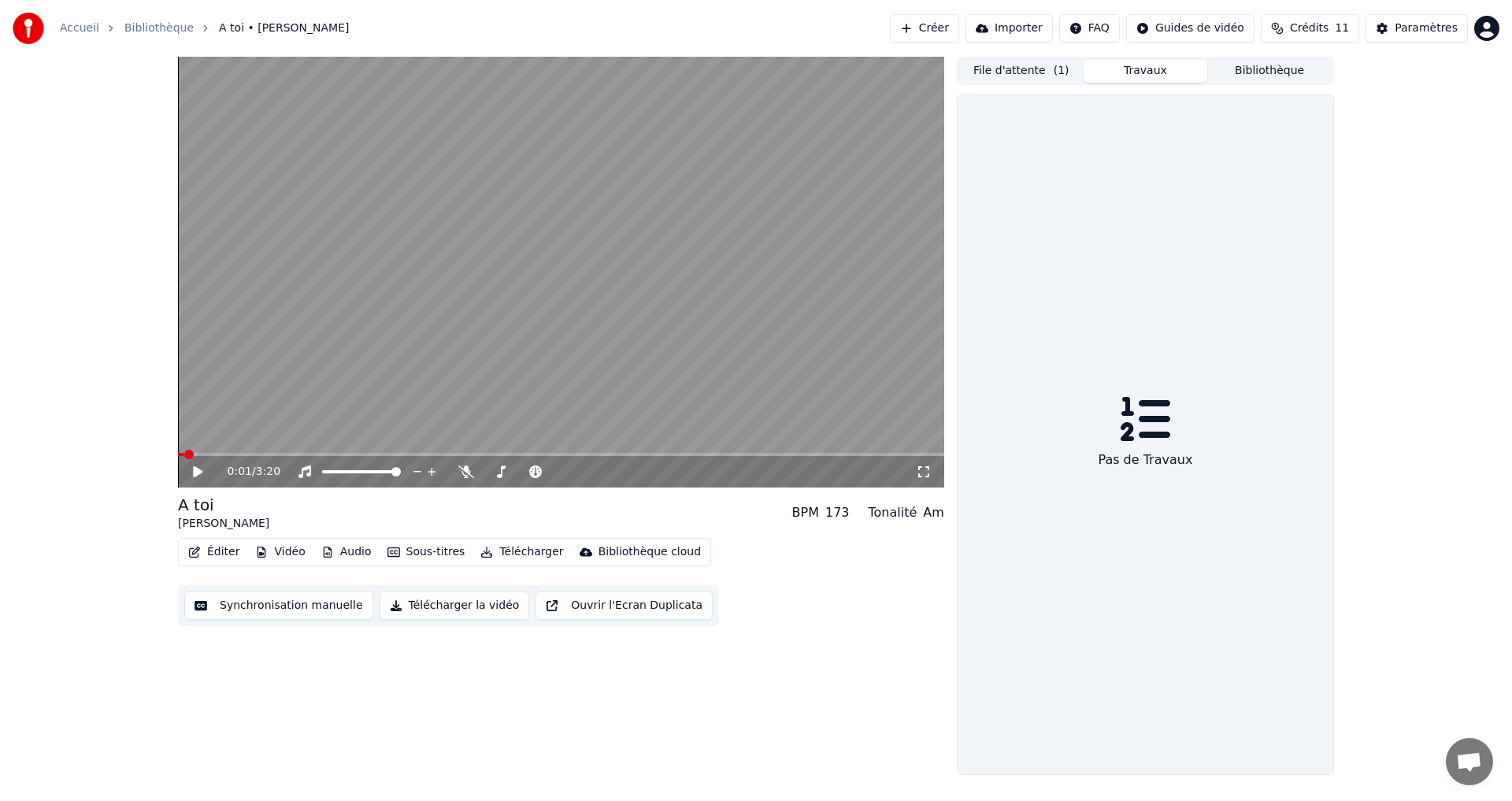
click at [1020, 78] on button "File d'attente ( 1 )" at bounding box center [1021, 71] width 124 height 22
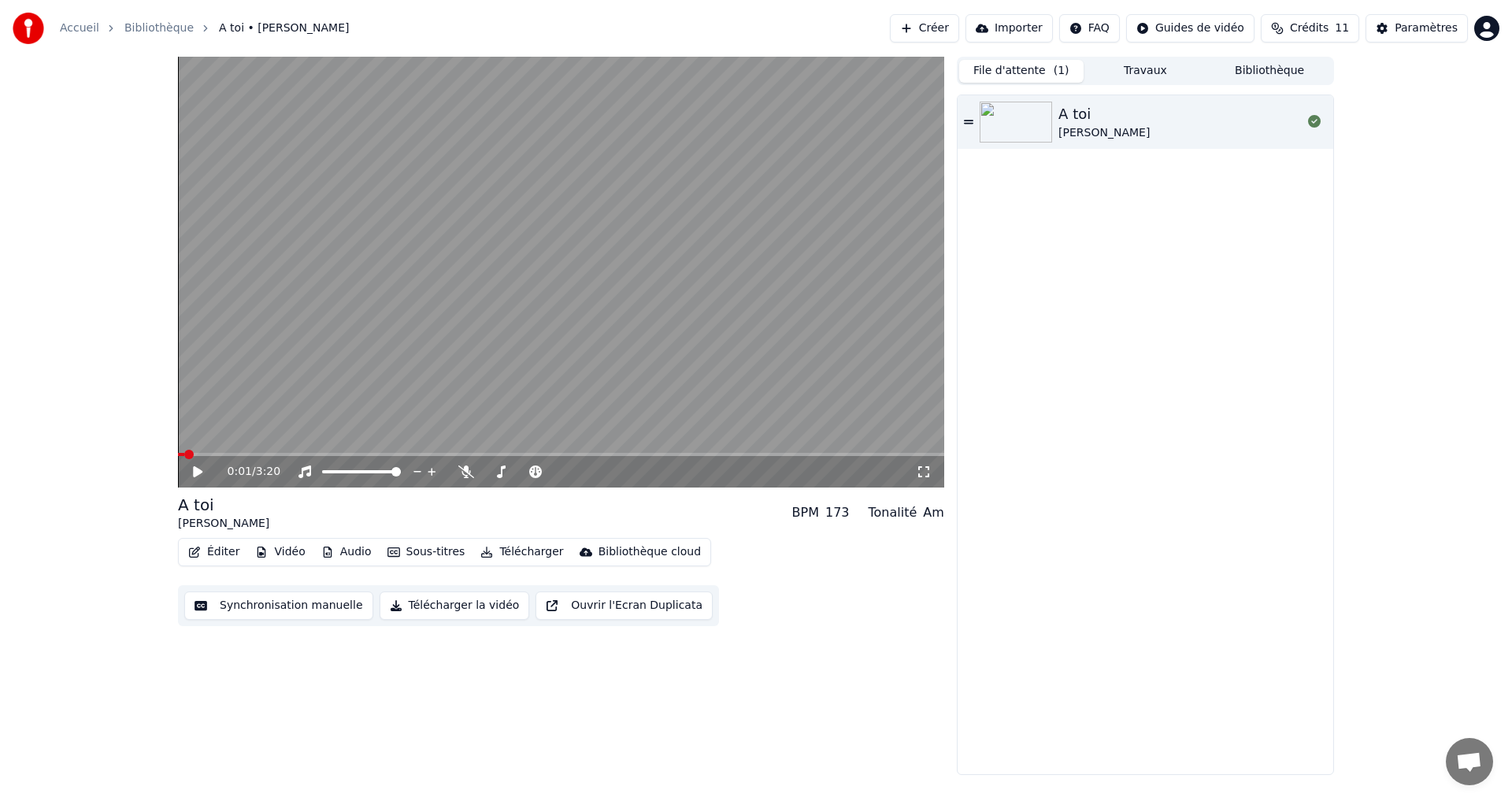
click at [945, 35] on button "Créer" at bounding box center [924, 28] width 69 height 28
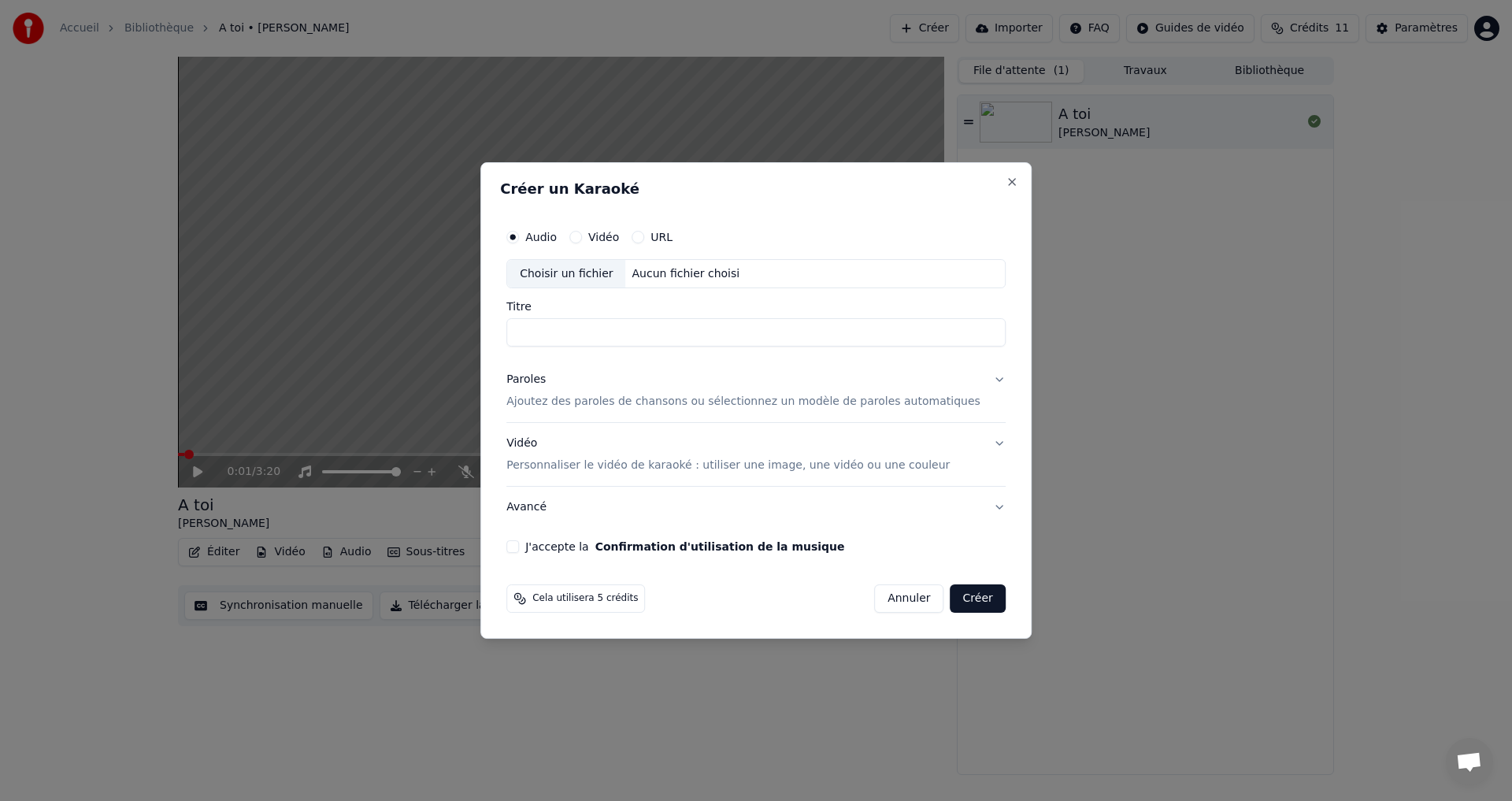
click at [644, 238] on button "URL" at bounding box center [637, 236] width 12 height 12
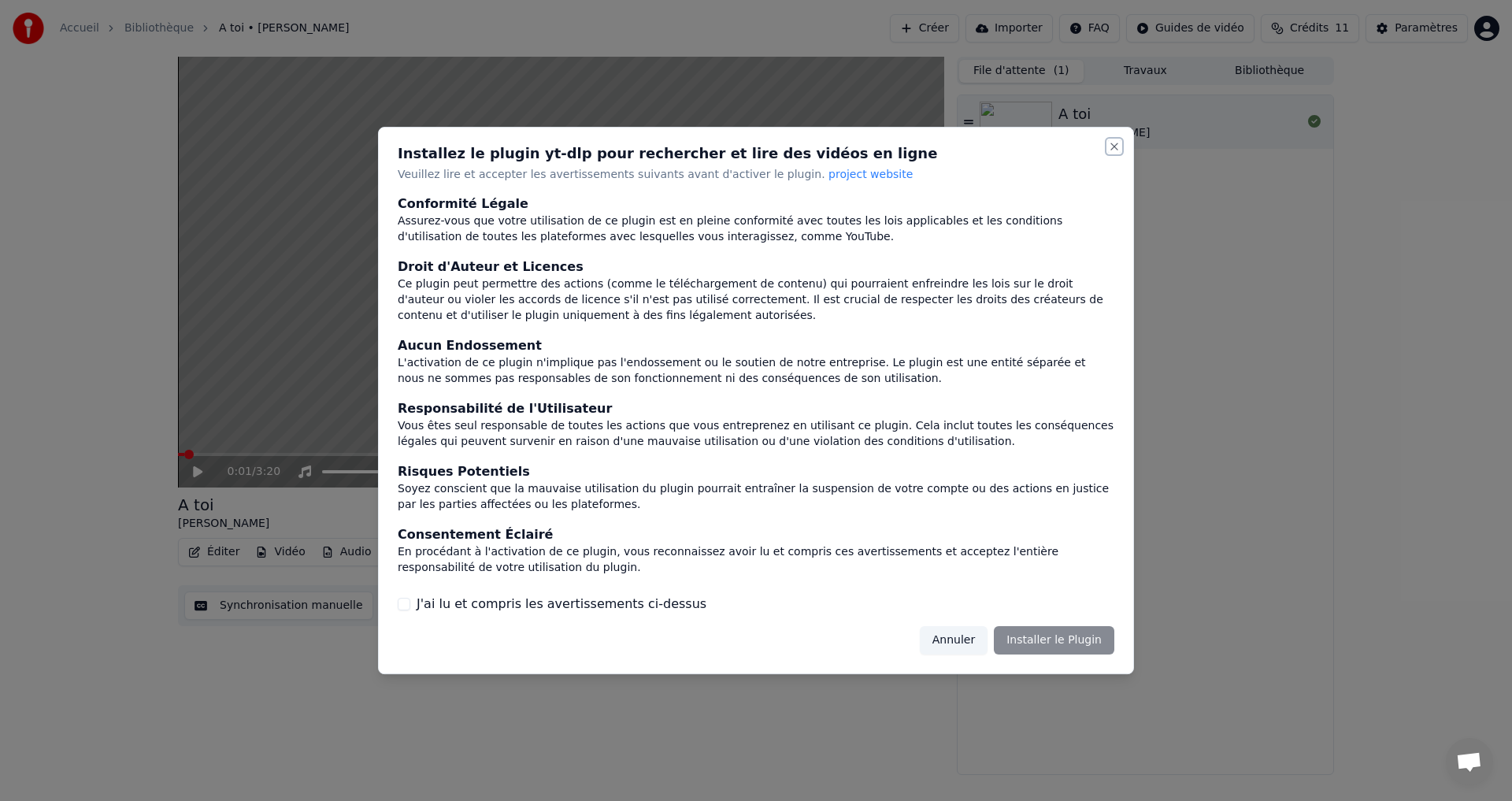
click at [1111, 143] on button "Close" at bounding box center [1114, 146] width 12 height 12
click at [972, 642] on button "Annuler" at bounding box center [953, 640] width 67 height 28
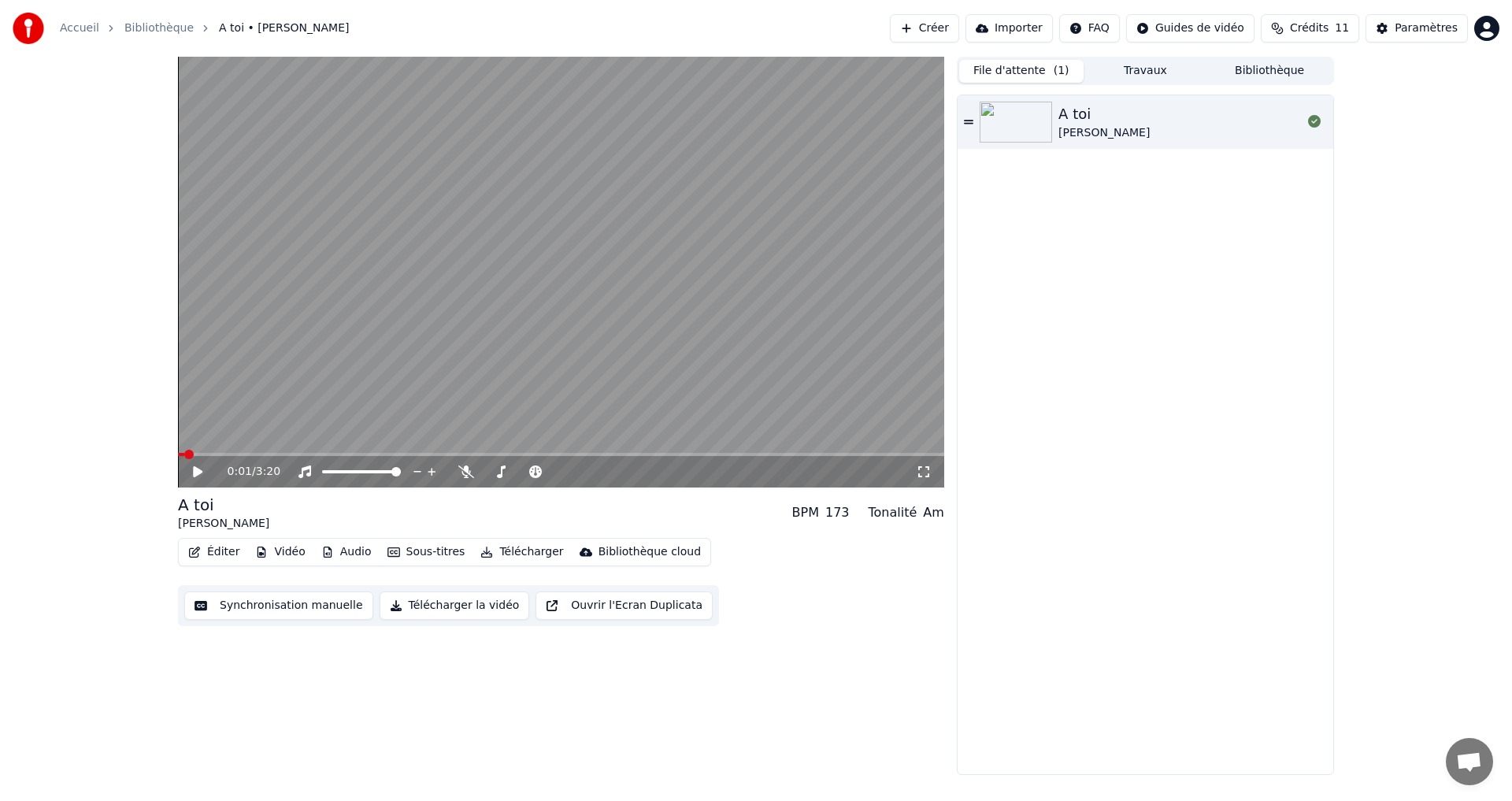
click at [927, 33] on button "Créer" at bounding box center [924, 28] width 69 height 28
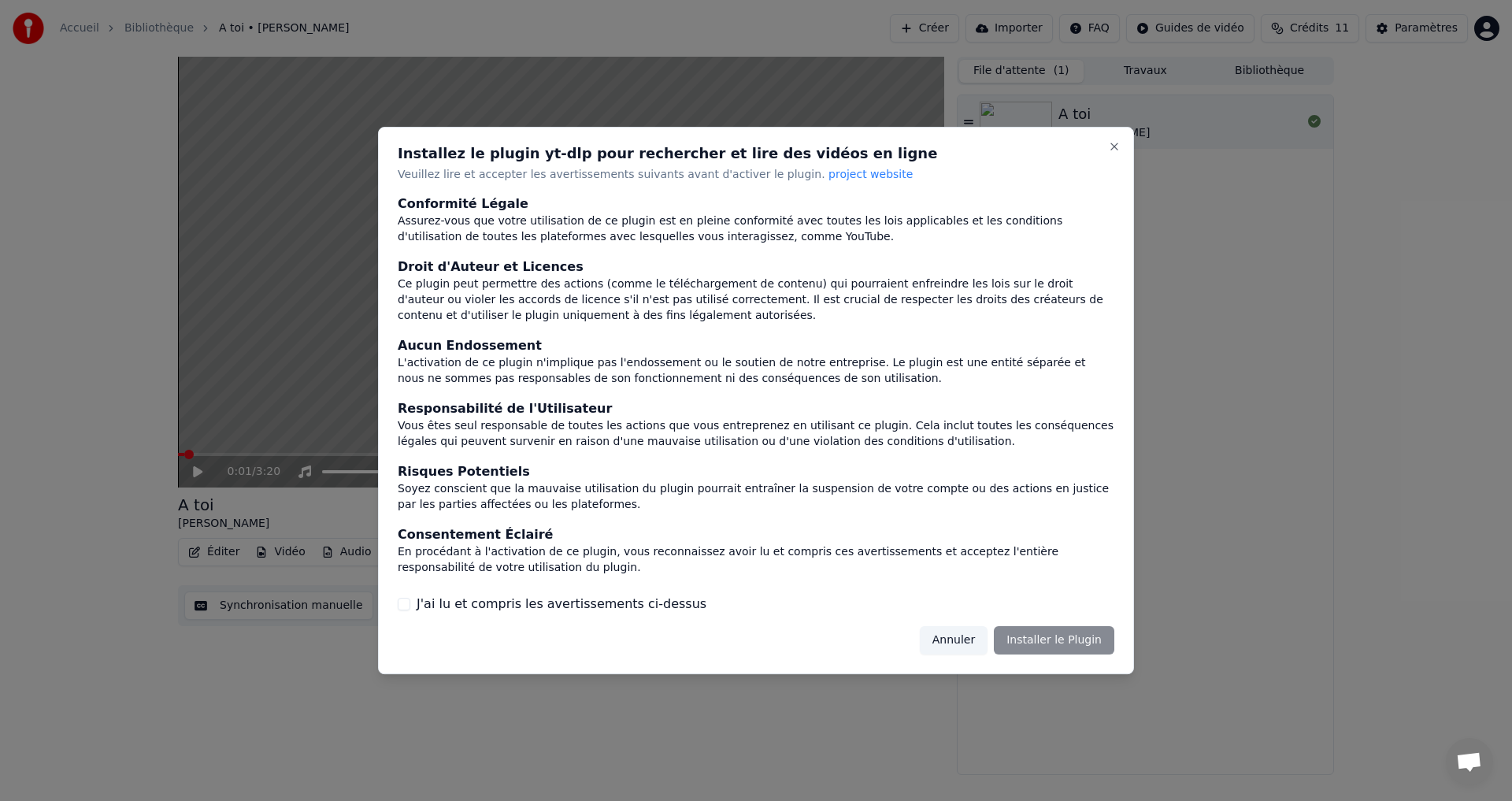
click at [401, 599] on button "J'ai lu et compris les avertissements ci-dessus" at bounding box center [404, 604] width 12 height 12
click at [1086, 639] on button "Installer le Plugin" at bounding box center [1054, 640] width 121 height 28
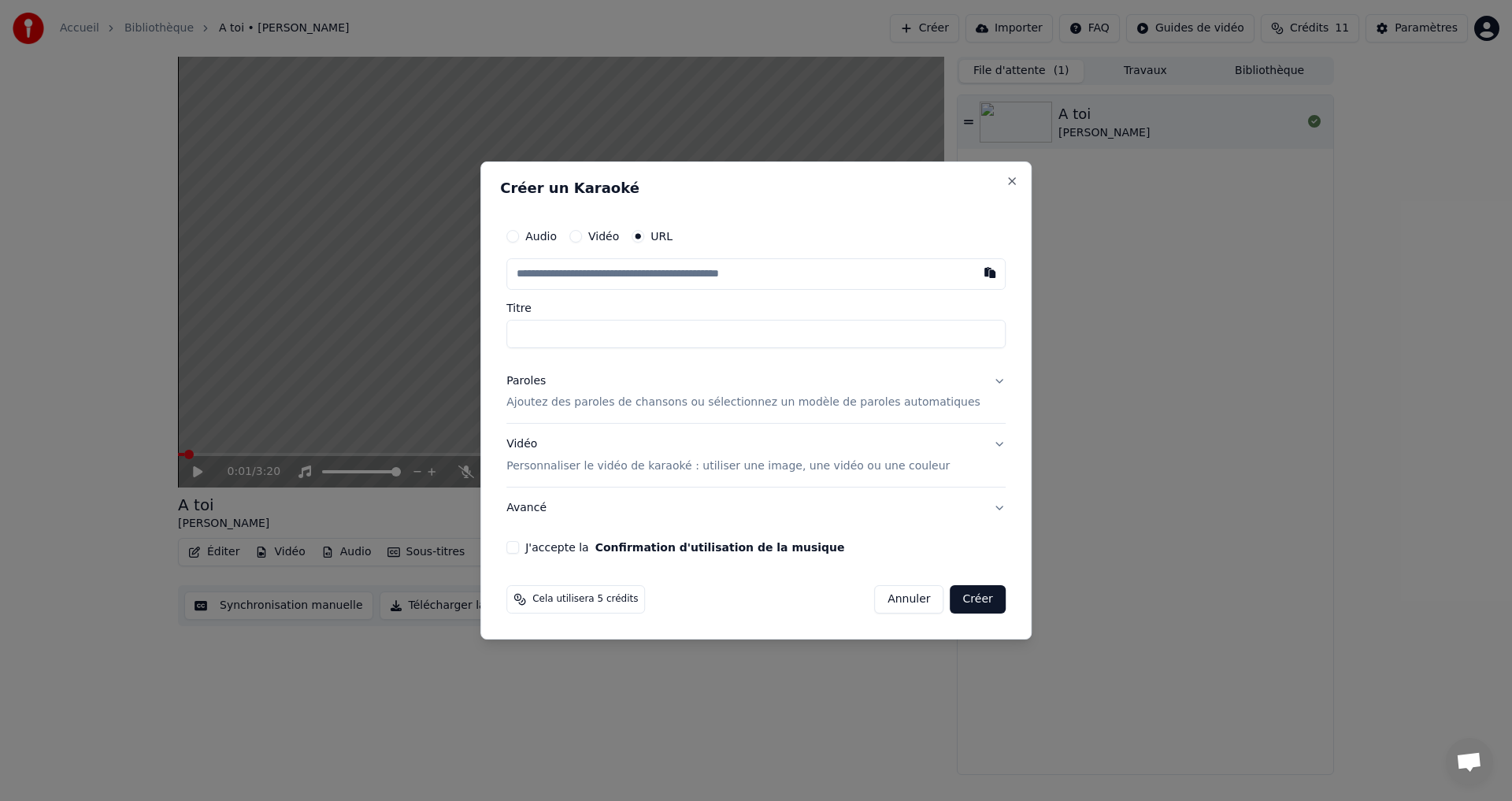
click at [519, 549] on button "J'accepte la Confirmation d'utilisation de la musique" at bounding box center [512, 547] width 12 height 12
click at [582, 233] on button "Vidéo" at bounding box center [575, 236] width 12 height 12
click at [542, 233] on div "Audio" at bounding box center [532, 236] width 50 height 12
click at [519, 234] on button "Audio" at bounding box center [512, 236] width 12 height 12
click at [516, 237] on circle "button" at bounding box center [513, 236] width 6 height 6
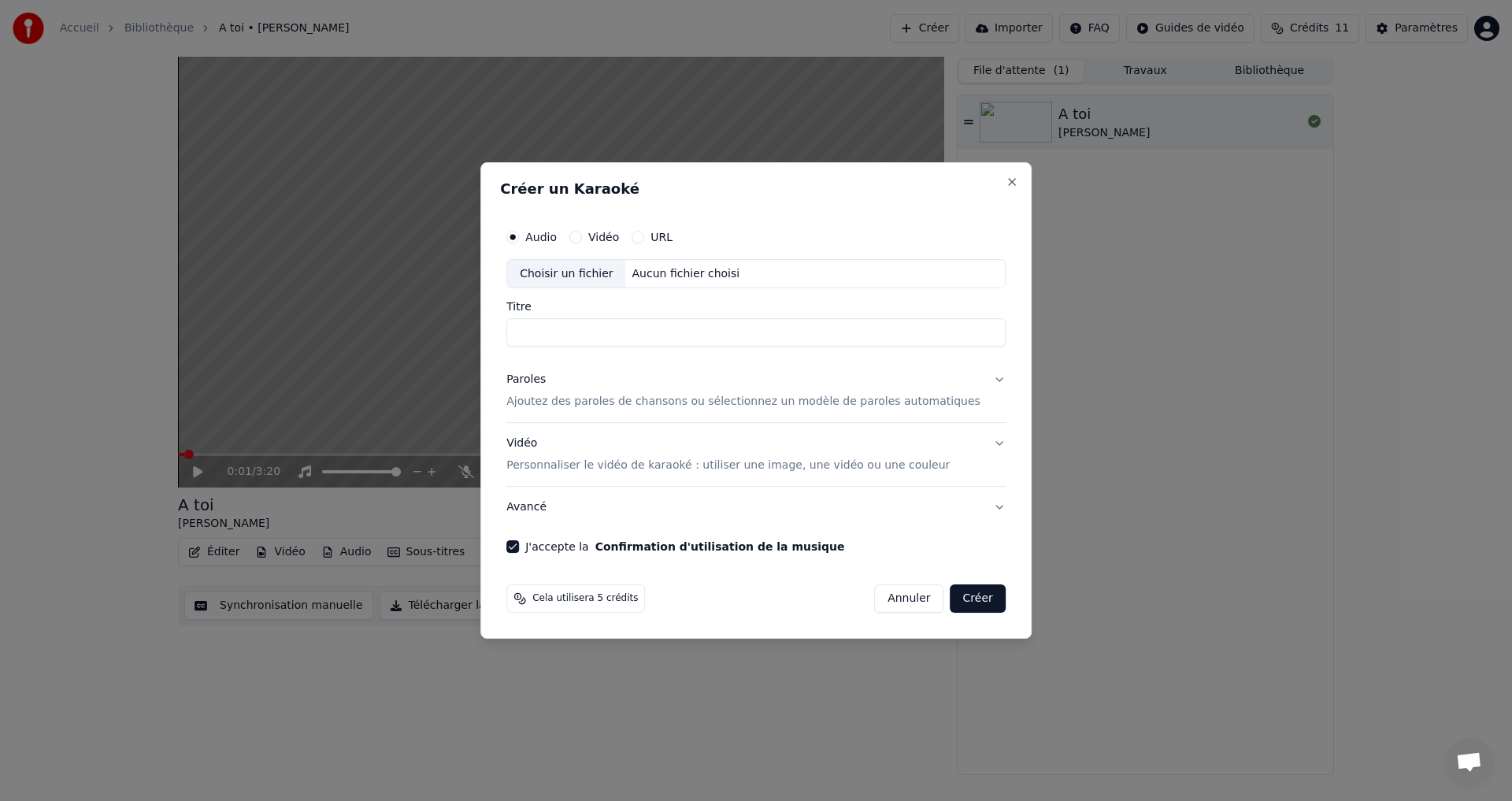
click at [621, 266] on div "Choisir un fichier" at bounding box center [566, 274] width 118 height 28
click at [728, 279] on div "Aucun fichier choisi" at bounding box center [686, 274] width 121 height 16
type input "**********"
click at [1006, 180] on button "Close" at bounding box center [1011, 181] width 12 height 12
